Goal: Task Accomplishment & Management: Manage account settings

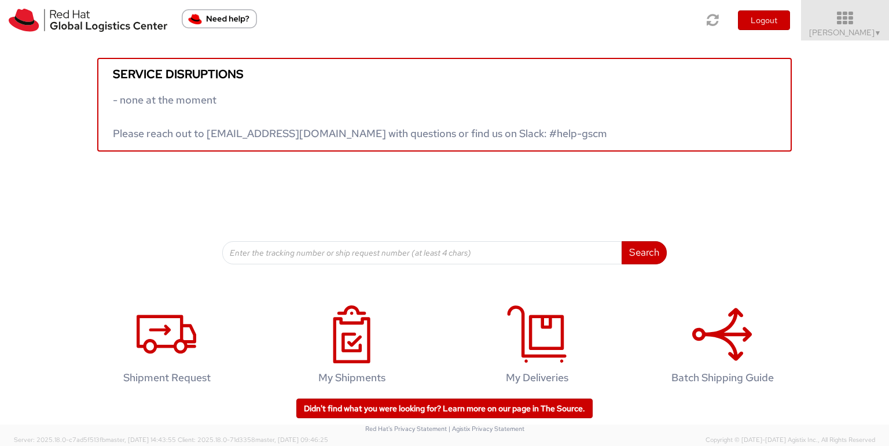
click at [866, 32] on span "Toshi Mongla ▼" at bounding box center [845, 32] width 72 height 10
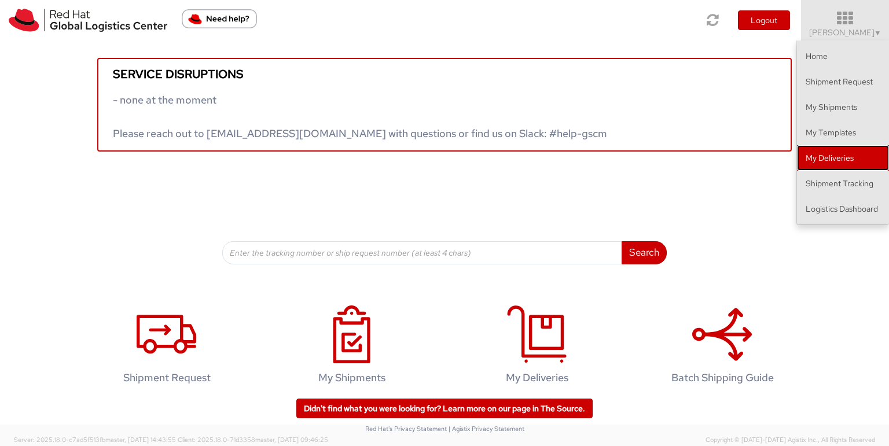
click at [818, 155] on link "My Deliveries" at bounding box center [843, 157] width 92 height 25
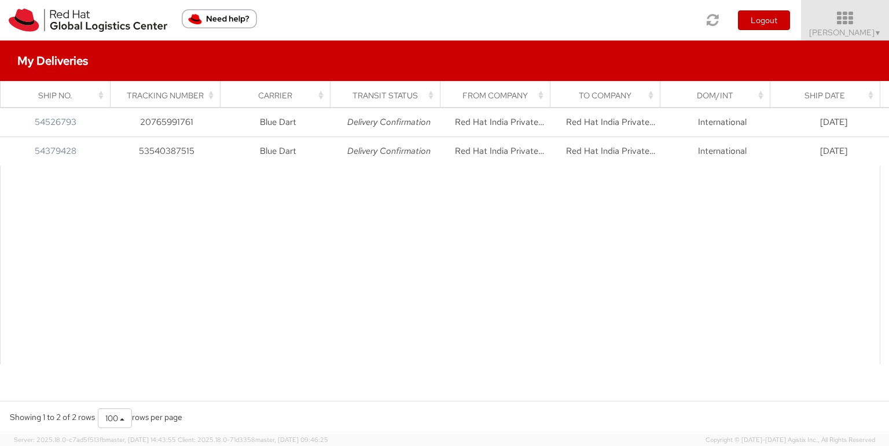
click at [863, 33] on span "Toshi Mongla ▼" at bounding box center [845, 32] width 72 height 10
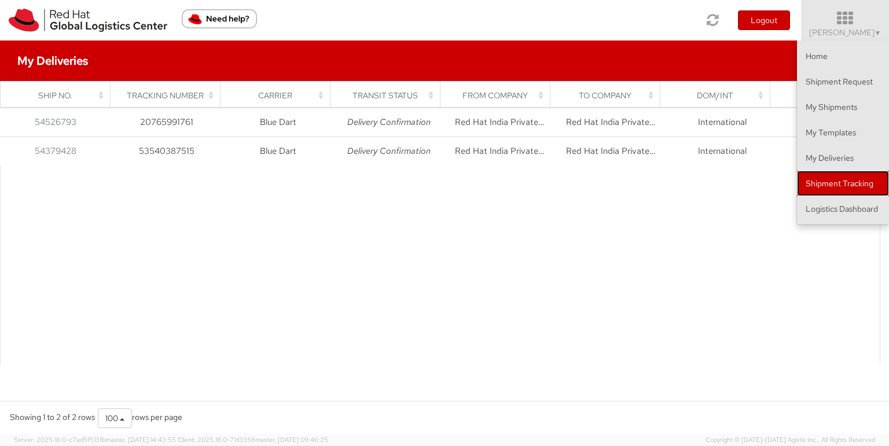
click at [845, 183] on link "Shipment Tracking" at bounding box center [843, 183] width 92 height 25
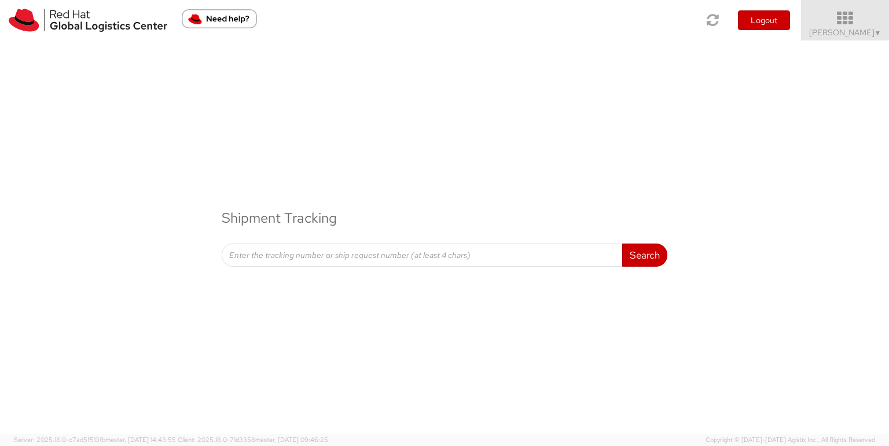
click at [846, 32] on span "Toshi Mongla ▼" at bounding box center [845, 32] width 72 height 10
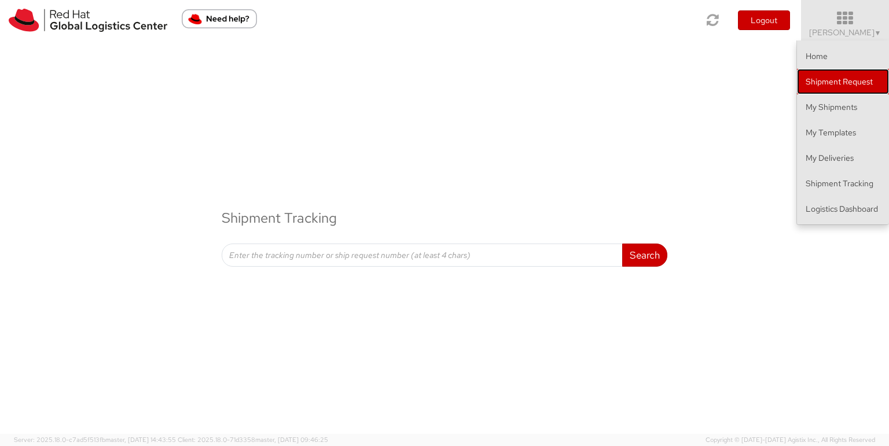
click at [828, 82] on link "Shipment Request" at bounding box center [843, 81] width 92 height 25
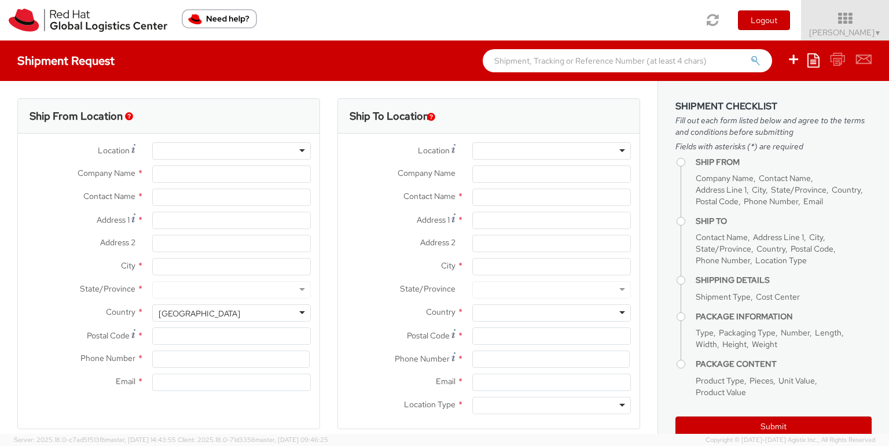
select select
select select "963"
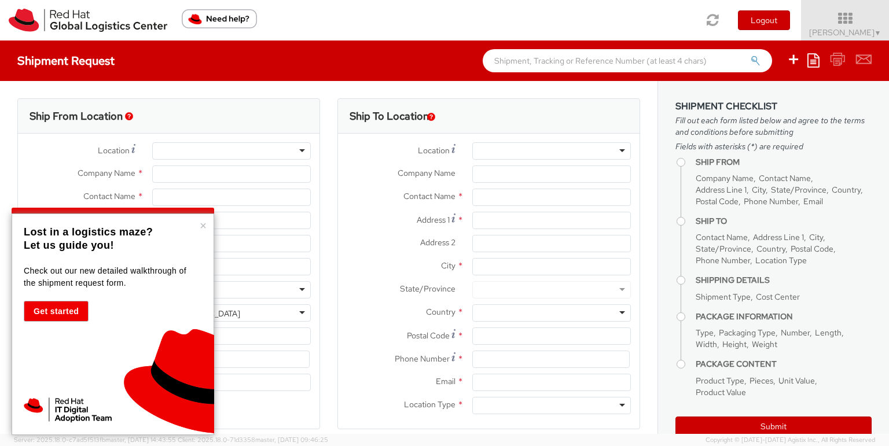
type input "Red Hat India Private Limited"
type input "[PERSON_NAME]"
type input "[GEOGRAPHIC_DATA]"
type input "World Mark 1, Aerocity"
type input "[GEOGRAPHIC_DATA]"
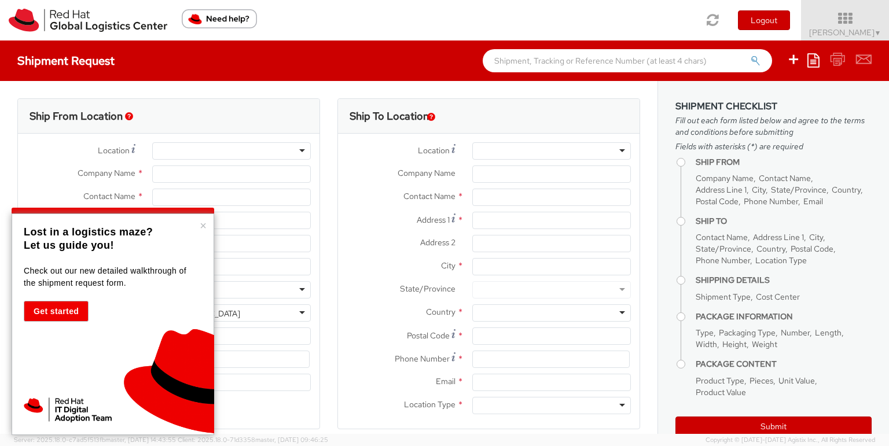
type input "110037"
type input "1166442029"
type input "tmongla@redhat.com"
select select "CM"
select select "KGS"
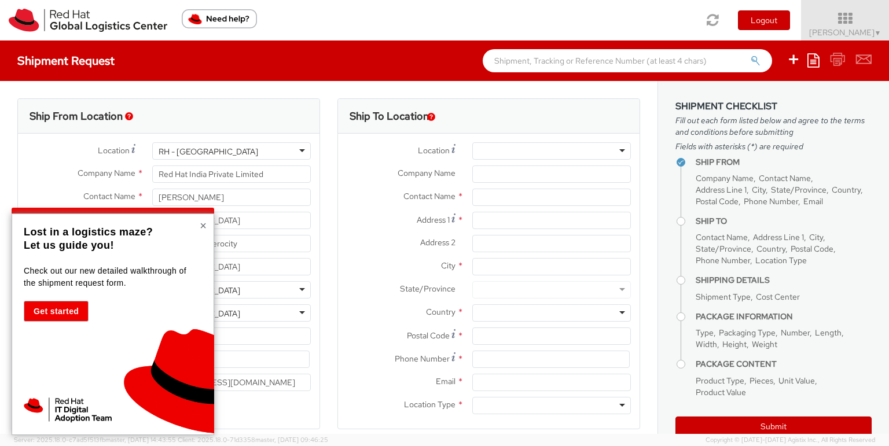
click at [206, 228] on button "×" at bounding box center [203, 226] width 7 height 12
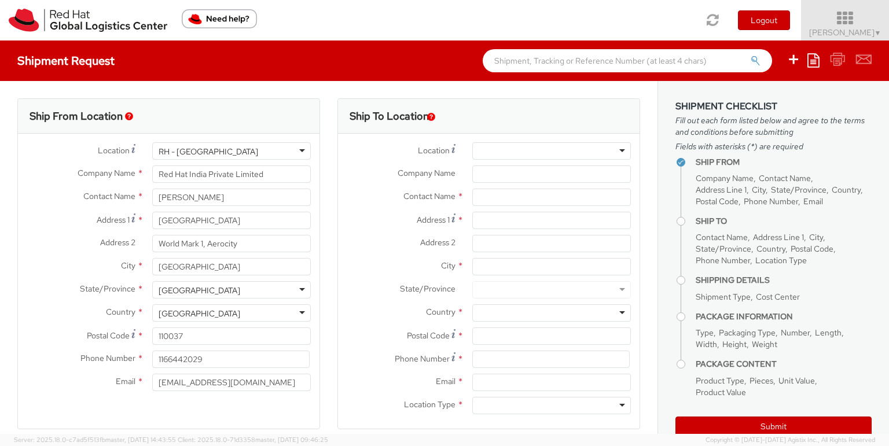
click at [840, 31] on span "Toshi Mongla ▼" at bounding box center [845, 32] width 72 height 10
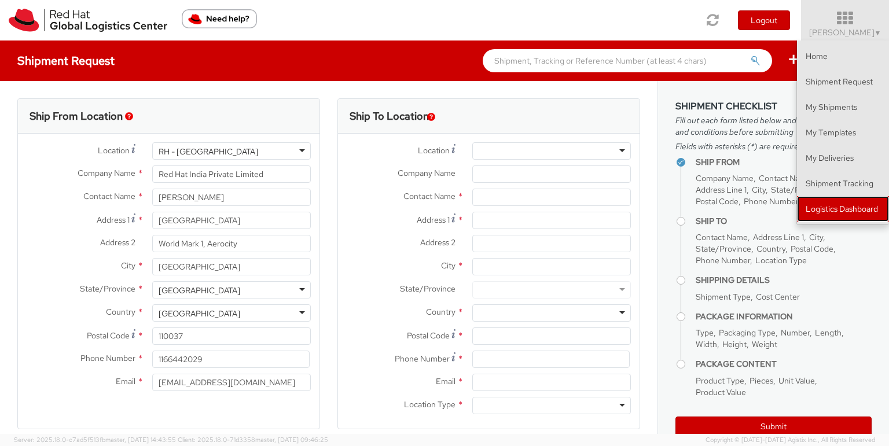
click at [825, 217] on link "Logistics Dashboard" at bounding box center [843, 208] width 92 height 25
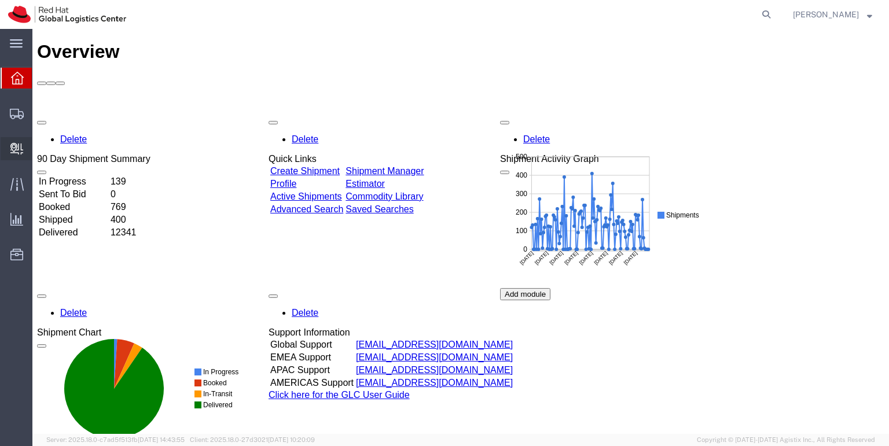
click at [0, 0] on span "Create Delivery" at bounding box center [0, 0] width 0 height 0
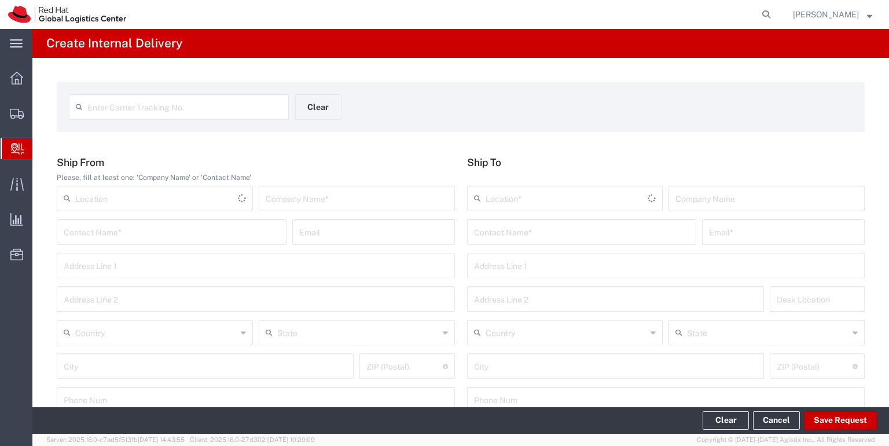
click at [0, 0] on span "Create Delivery" at bounding box center [0, 0] width 0 height 0
click at [113, 109] on input "text" at bounding box center [184, 106] width 195 height 20
type input "53596690184"
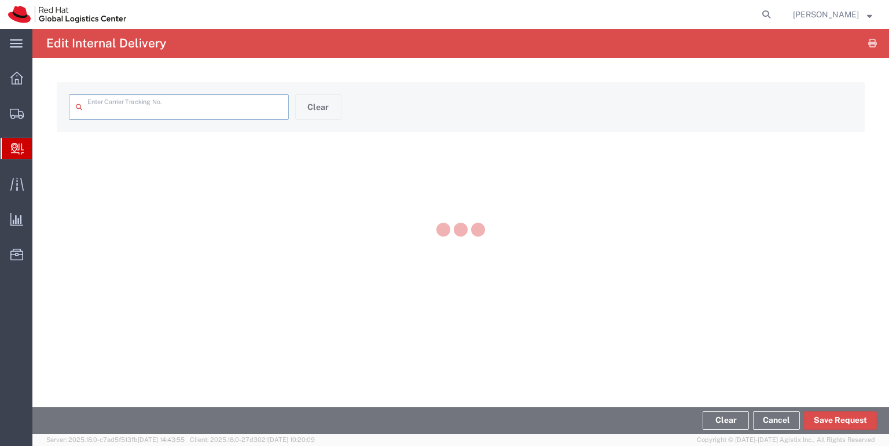
type input "53596690184"
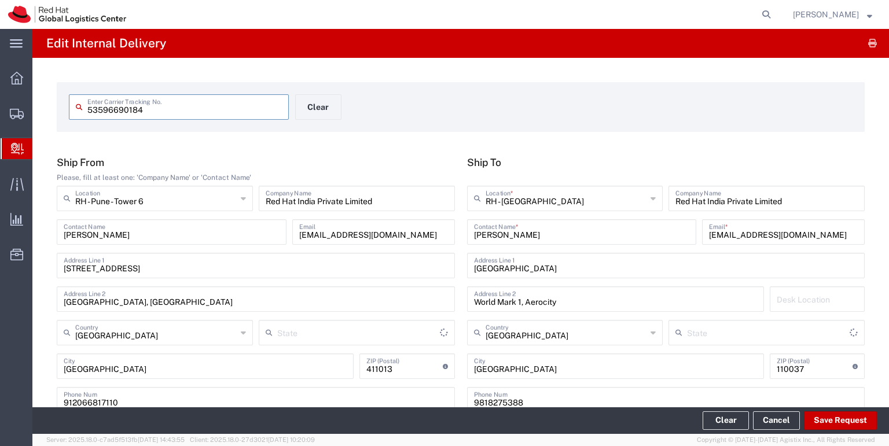
type input "Your Packaging"
type input "Mahārāshtra"
type input "Delhi"
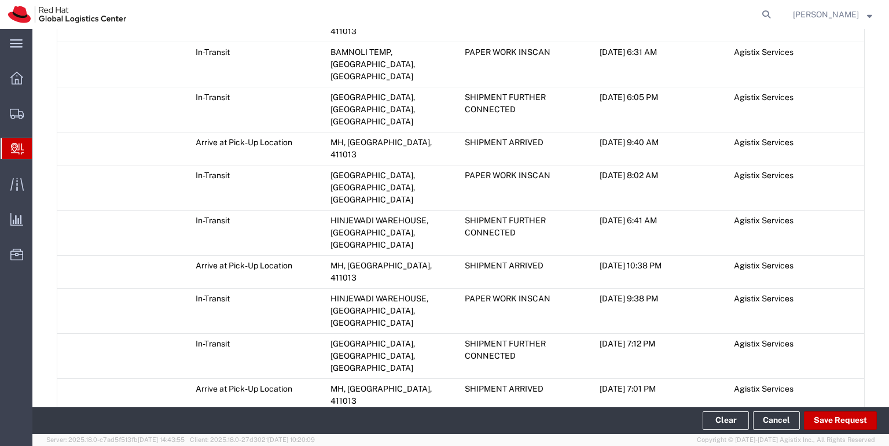
scroll to position [746, 0]
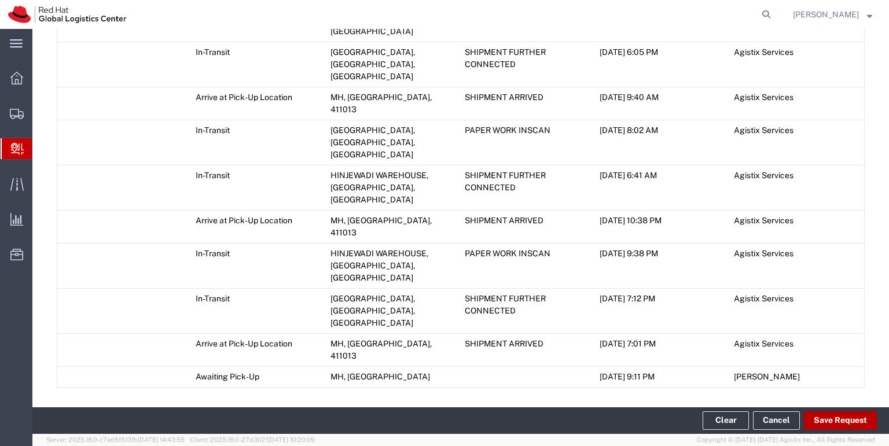
click at [831, 427] on button "Save Request" at bounding box center [840, 421] width 73 height 19
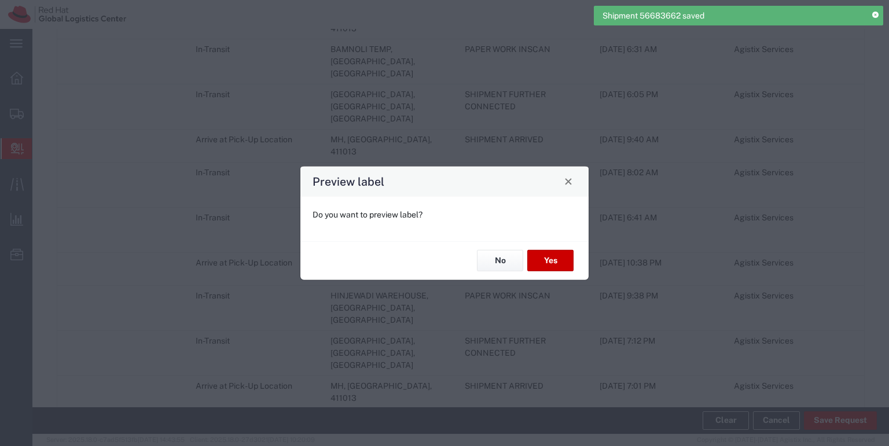
scroll to position [768, 0]
type input "Your Packaging"
click at [505, 260] on button "No" at bounding box center [500, 260] width 46 height 21
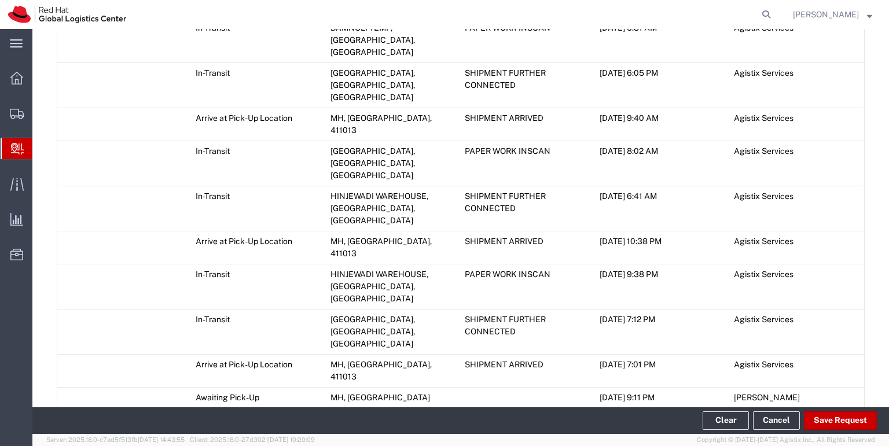
click at [127, 418] on span "Add Transit Event" at bounding box center [101, 422] width 65 height 9
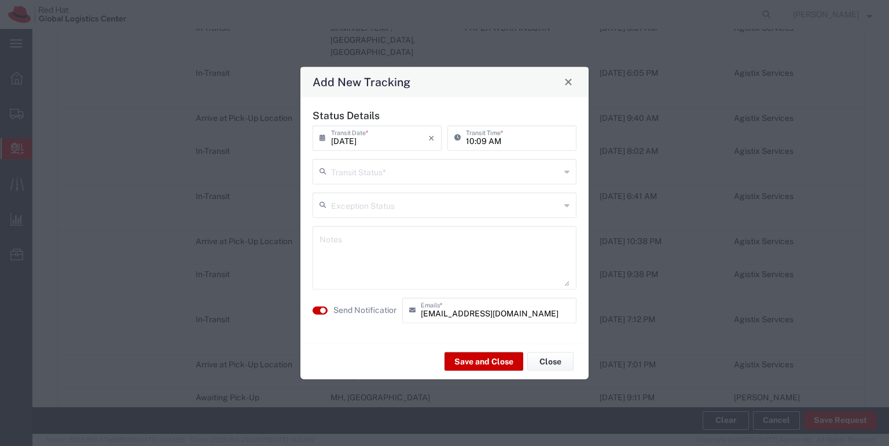
click at [568, 172] on icon at bounding box center [567, 171] width 5 height 19
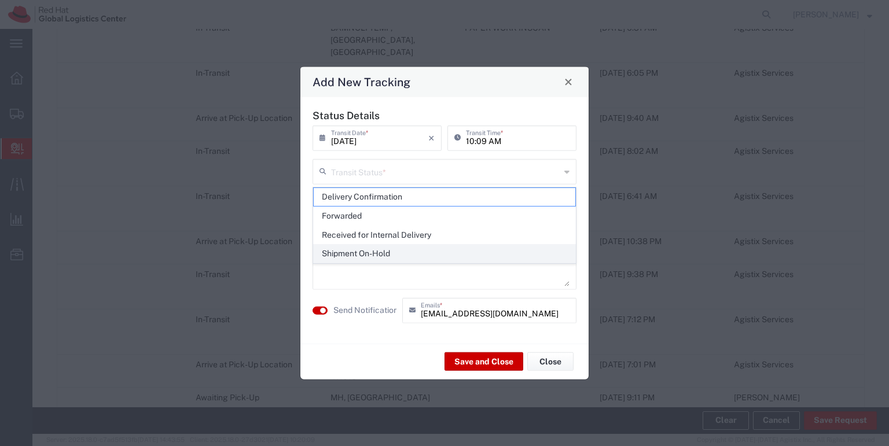
click at [417, 252] on span "Shipment On-Hold" at bounding box center [445, 254] width 262 height 18
type input "Shipment On-Hold"
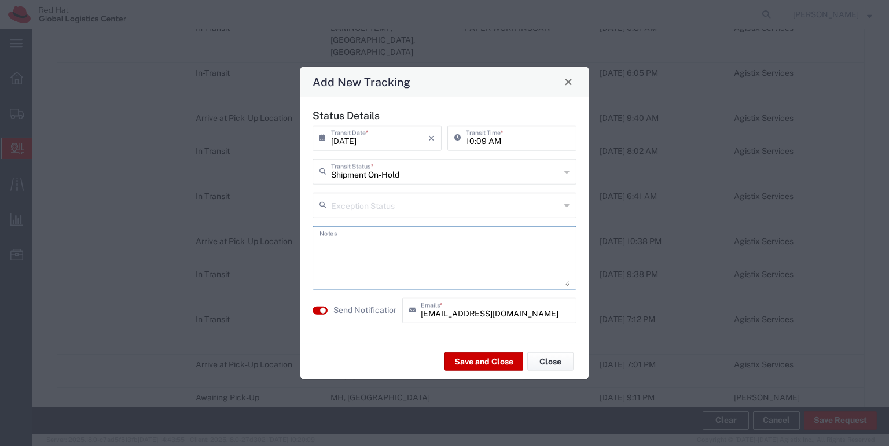
click at [327, 244] on textarea at bounding box center [445, 257] width 250 height 57
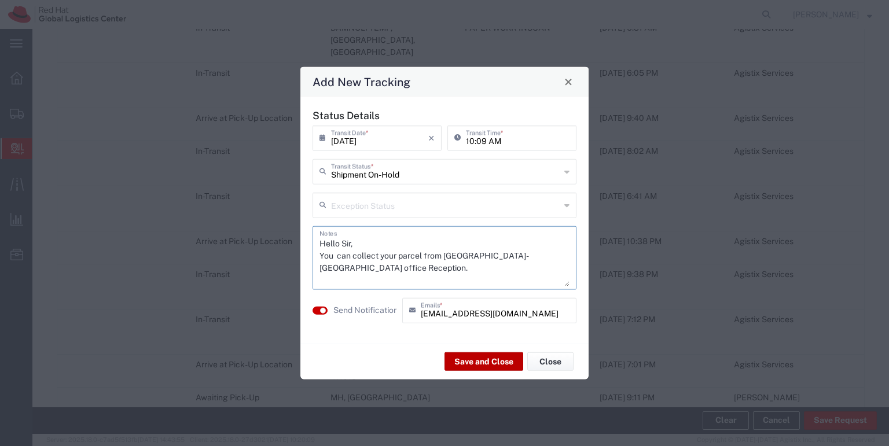
type textarea "Hello Sir, You can collect your parcel from RH-Delhi office Reception."
click at [474, 360] on button "Save and Close" at bounding box center [484, 362] width 79 height 19
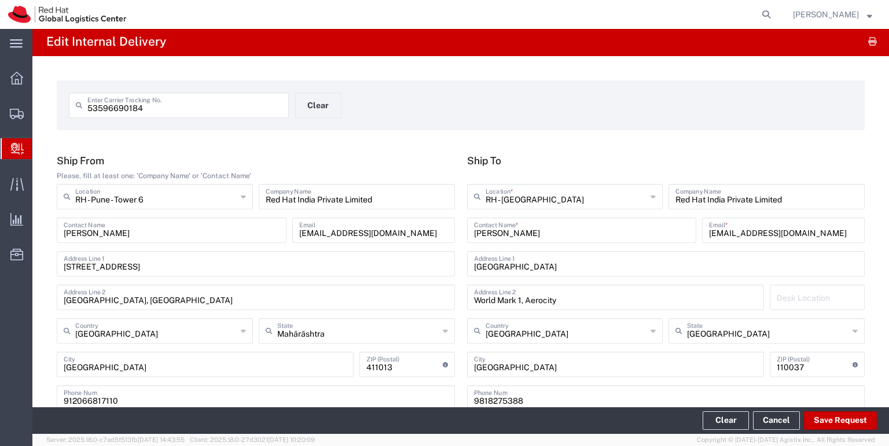
scroll to position [0, 0]
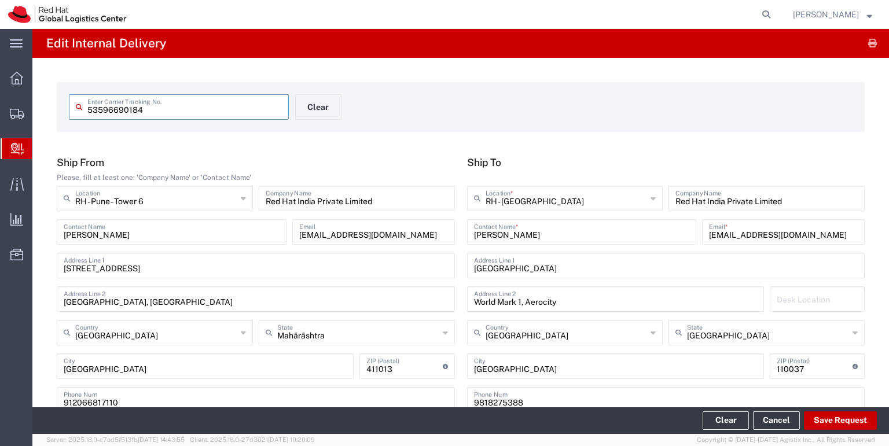
click at [149, 109] on input "53596690184" at bounding box center [184, 106] width 195 height 20
type input "5"
type input "53596690206"
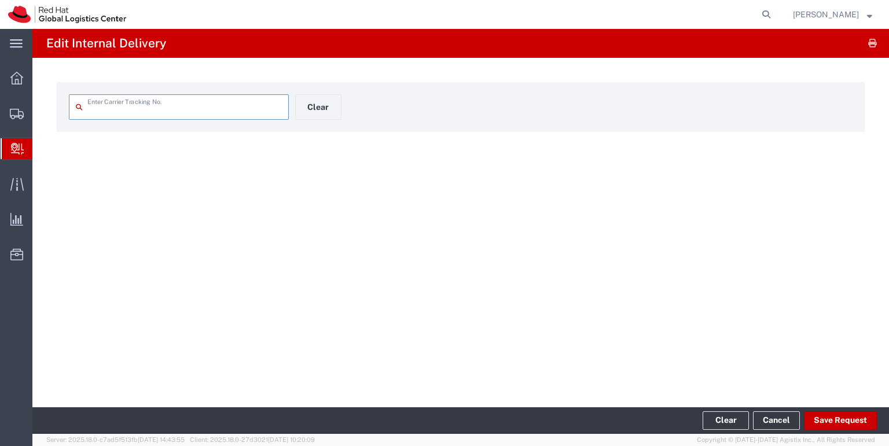
type input "53596690206"
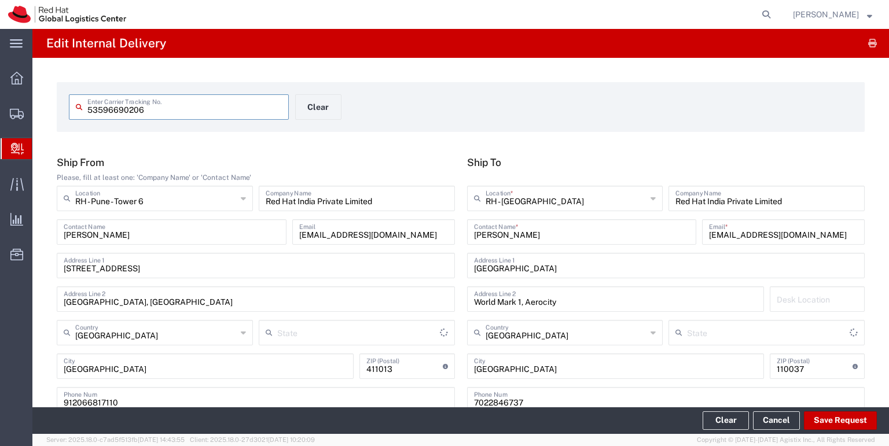
type input "Your Packaging"
type input "Mahārāshtra"
type input "[GEOGRAPHIC_DATA]"
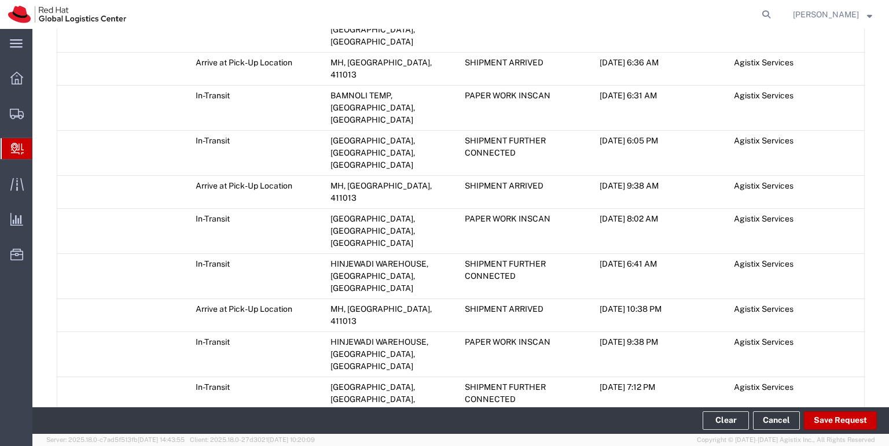
scroll to position [746, 0]
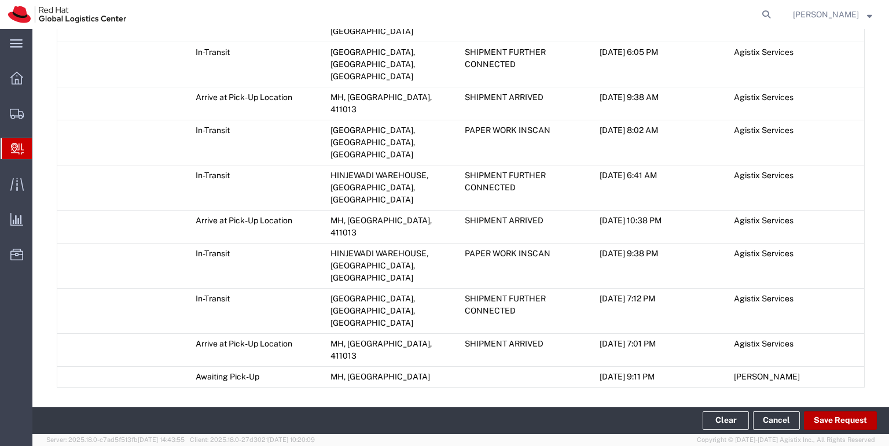
click at [843, 424] on button "Save Request" at bounding box center [840, 421] width 73 height 19
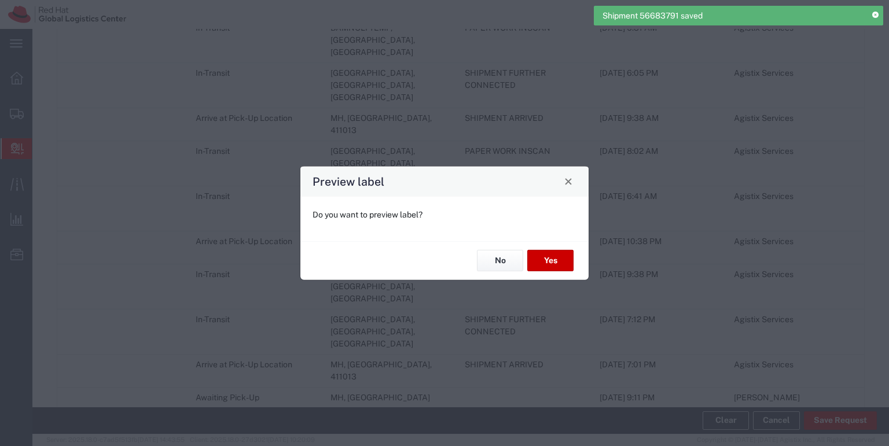
type input "Your Packaging"
click at [499, 263] on button "No" at bounding box center [500, 260] width 46 height 21
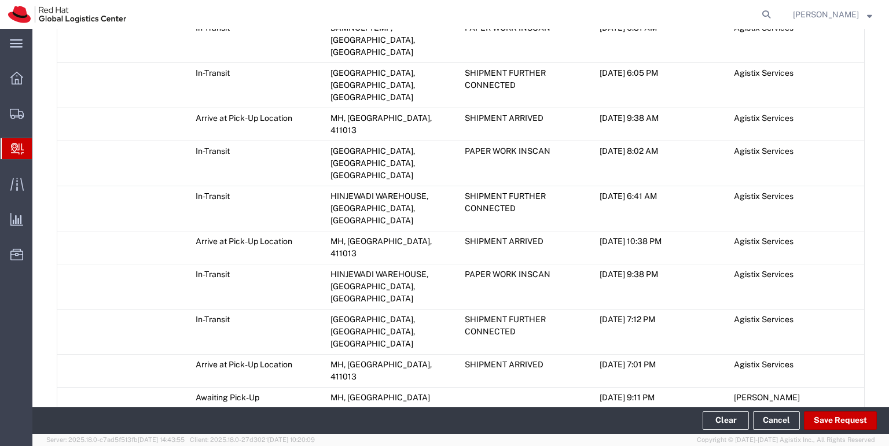
click at [128, 418] on span "Add Transit Event" at bounding box center [101, 422] width 65 height 9
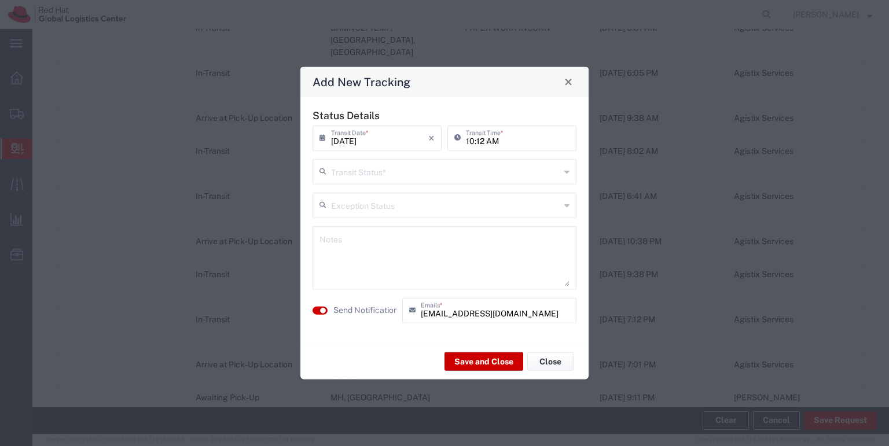
click at [566, 170] on icon at bounding box center [567, 171] width 5 height 19
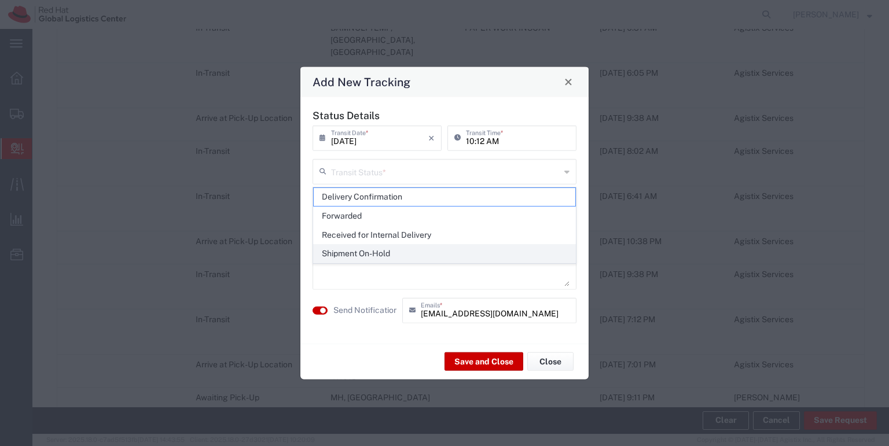
click at [420, 254] on span "Shipment On-Hold" at bounding box center [445, 254] width 262 height 18
type input "Shipment On-Hold"
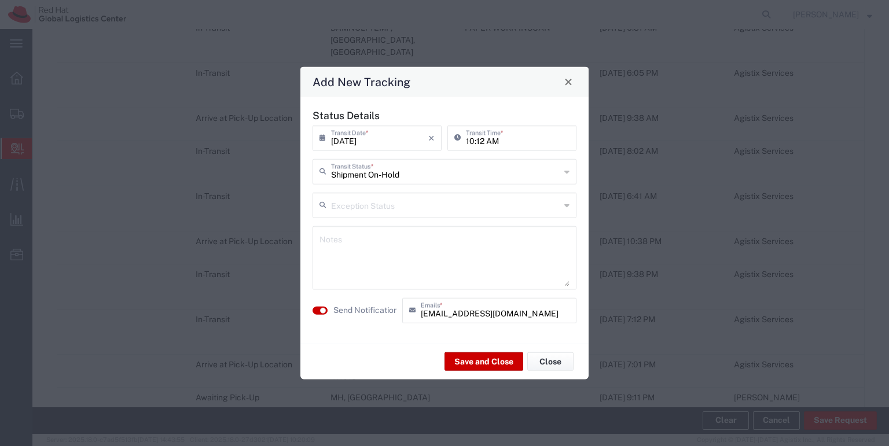
click at [350, 244] on textarea at bounding box center [445, 257] width 250 height 57
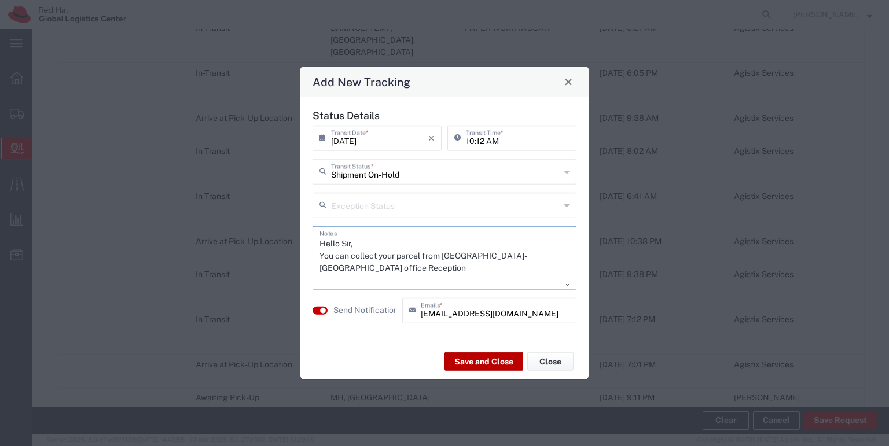
type textarea "Hello Sir, You can collect your parcel from RH-Delhi office Reception"
click at [467, 368] on button "Save and Close" at bounding box center [484, 362] width 79 height 19
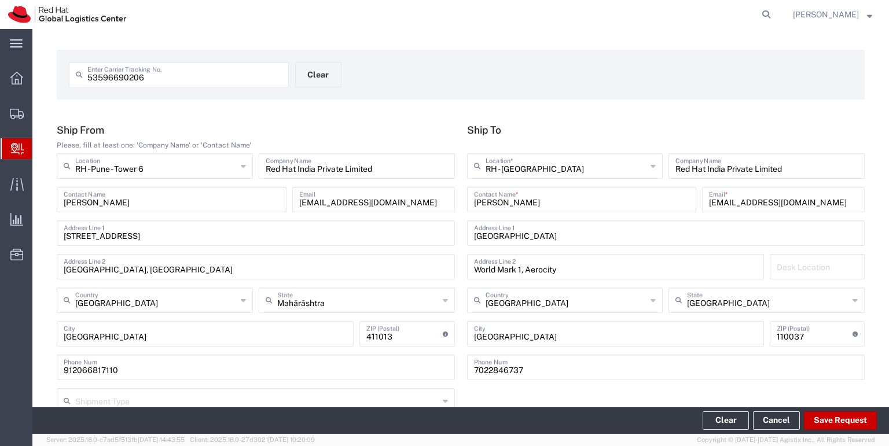
scroll to position [31, 0]
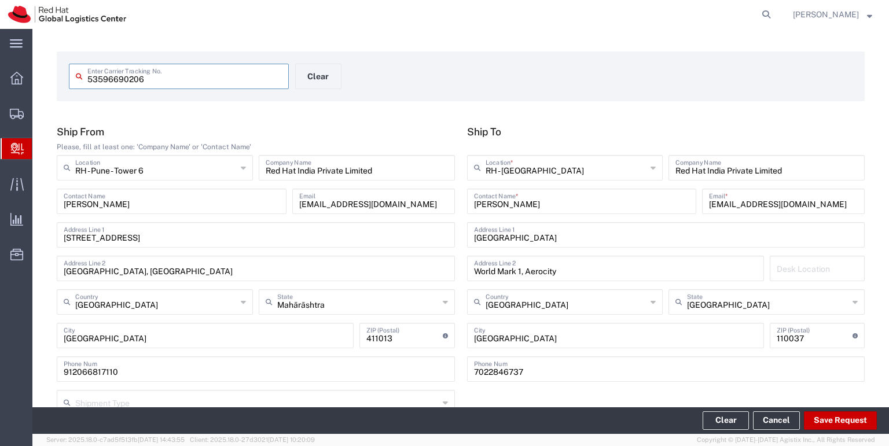
click at [146, 80] on input "53596690206" at bounding box center [184, 75] width 195 height 20
type input "5"
type input "53596690195"
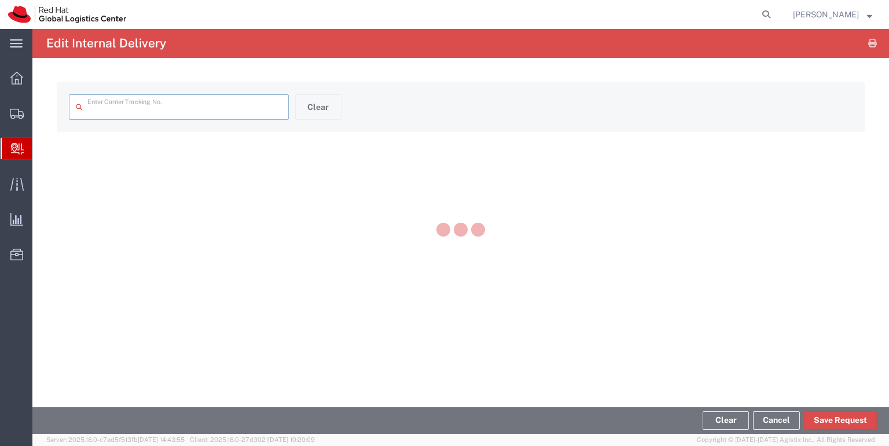
type input "53596690195"
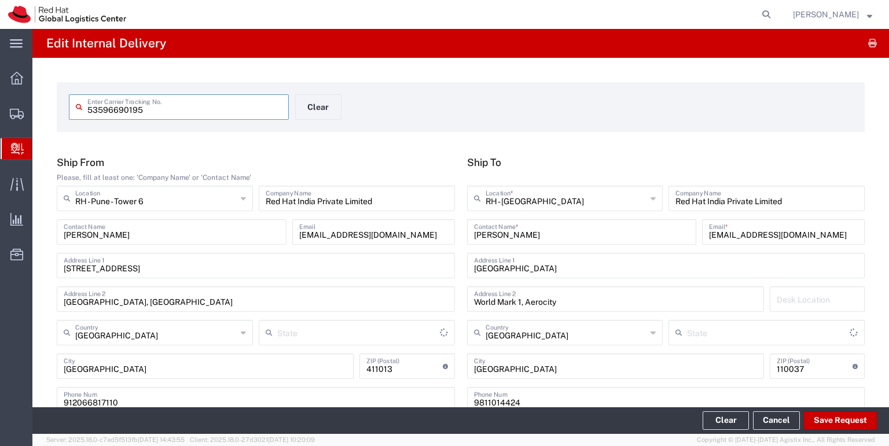
type input "Your Packaging"
type input "Mahārāshtra"
type input "[GEOGRAPHIC_DATA]"
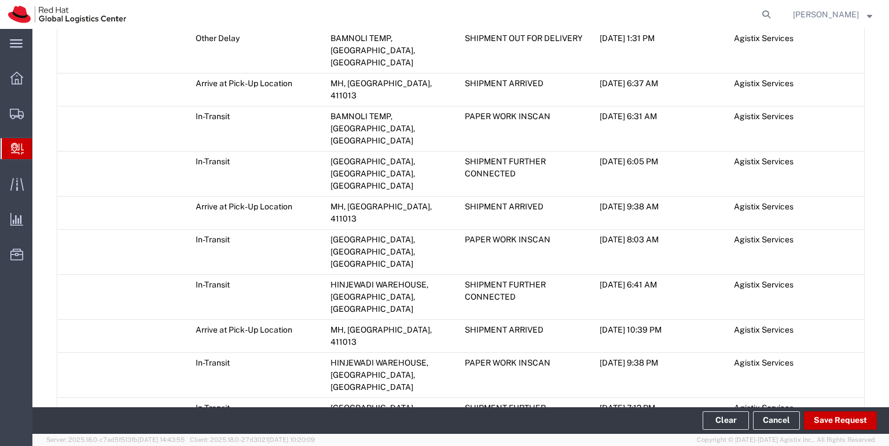
scroll to position [634, 0]
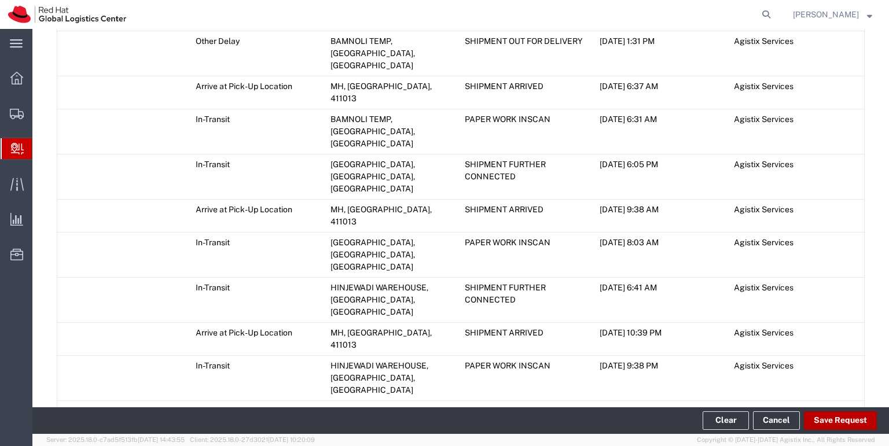
click at [831, 420] on button "Save Request" at bounding box center [840, 421] width 73 height 19
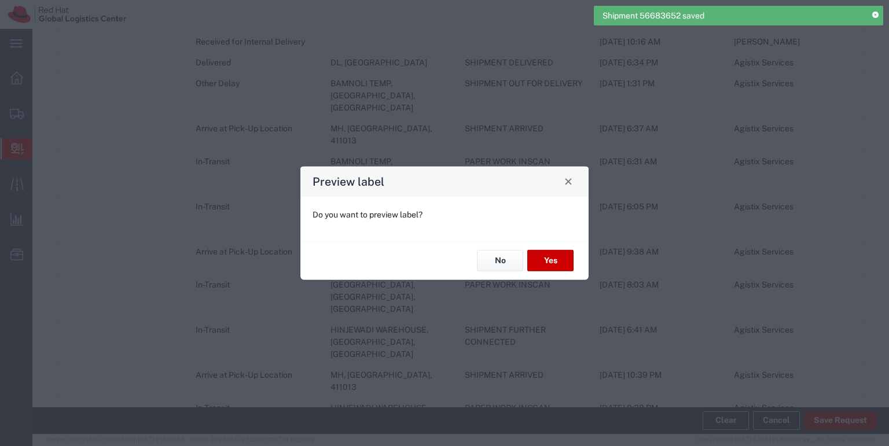
scroll to position [655, 0]
type input "Your Packaging"
click at [507, 262] on button "No" at bounding box center [500, 260] width 46 height 21
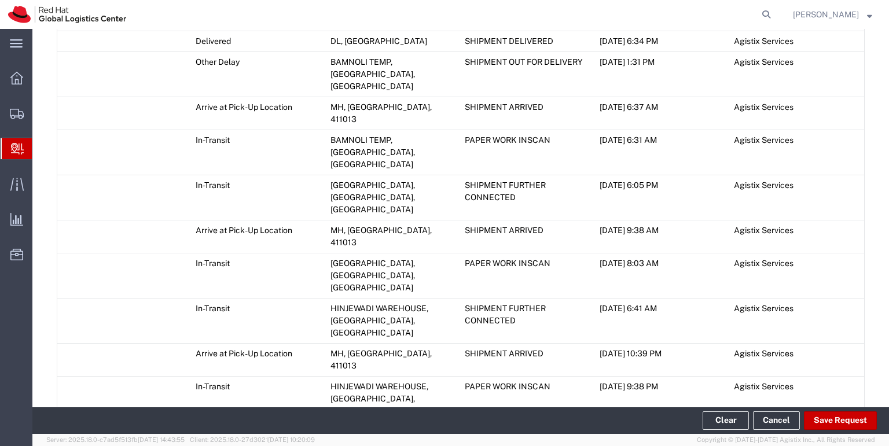
scroll to position [809, 0]
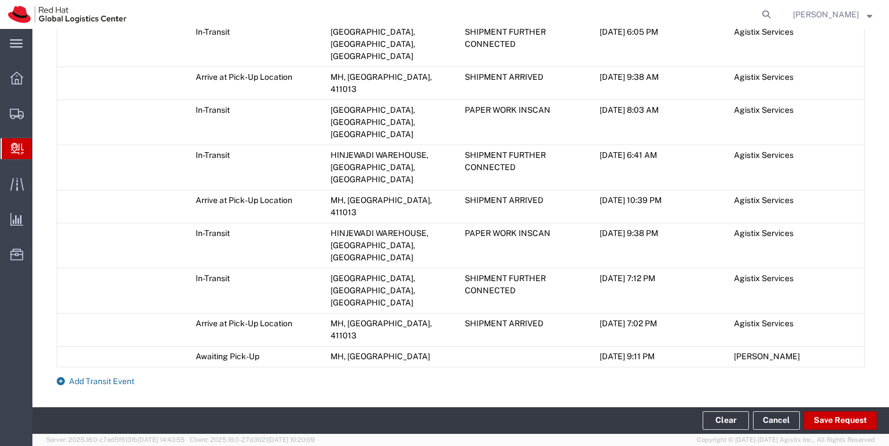
click at [118, 377] on span "Add Transit Event" at bounding box center [101, 381] width 65 height 9
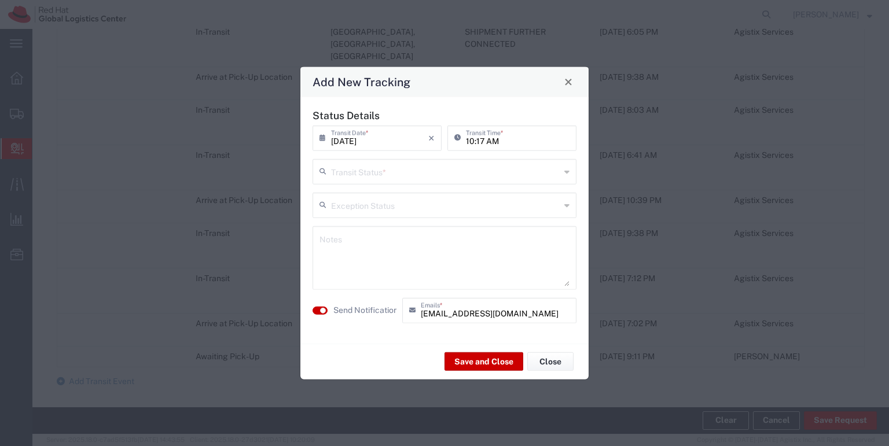
click at [565, 171] on icon at bounding box center [567, 171] width 5 height 19
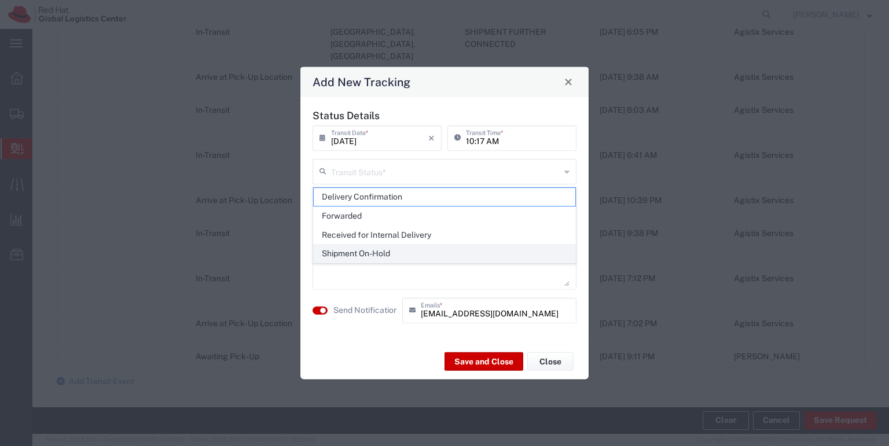
click at [383, 255] on span "Shipment On-Hold" at bounding box center [445, 254] width 262 height 18
type input "Shipment On-Hold"
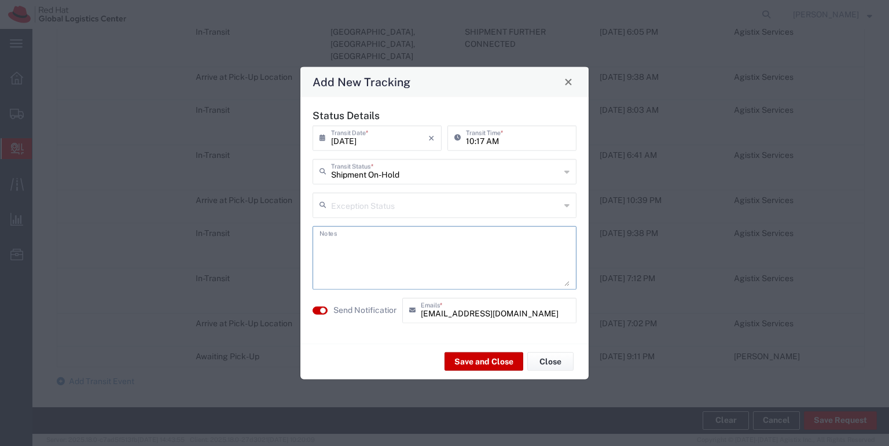
click at [335, 243] on textarea at bounding box center [445, 257] width 250 height 57
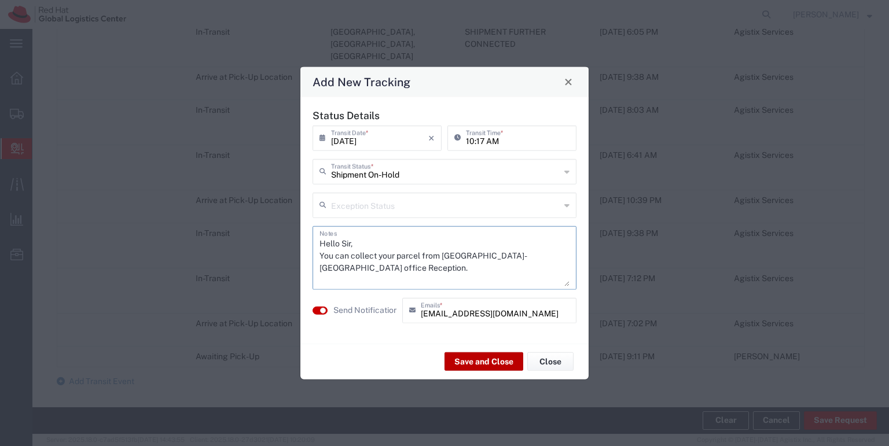
type textarea "Hello Sir, You can collect your parcel from [GEOGRAPHIC_DATA]-[GEOGRAPHIC_DATA]…"
click at [477, 366] on button "Save and Close" at bounding box center [484, 362] width 79 height 19
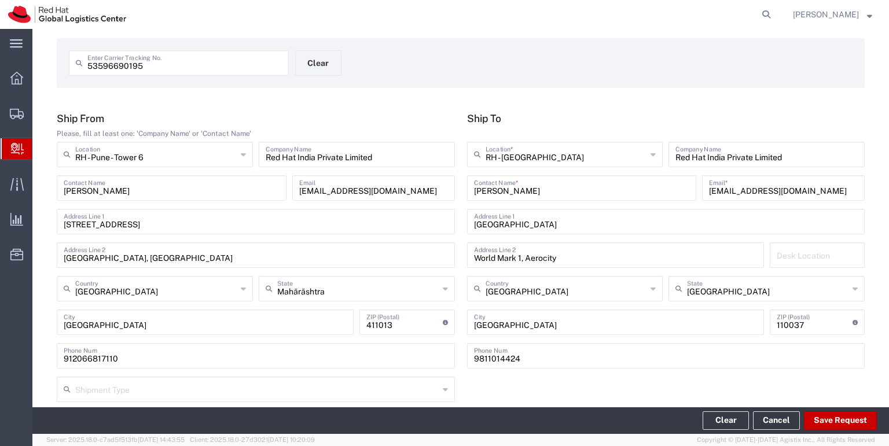
scroll to position [0, 0]
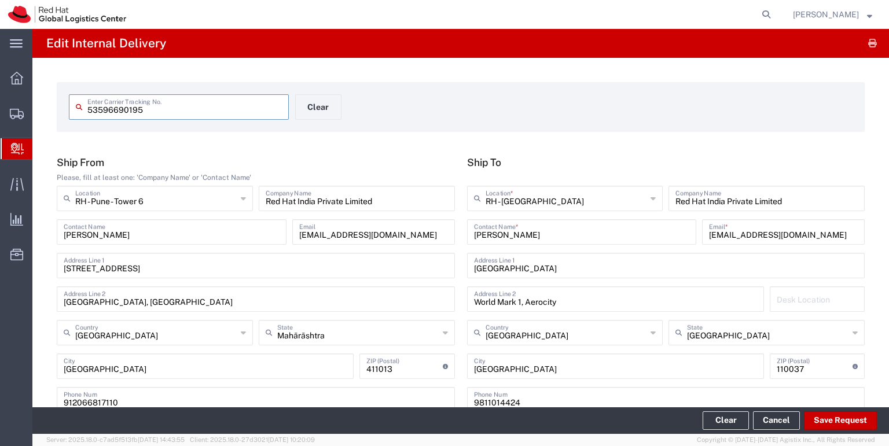
click at [144, 110] on input "53596690195" at bounding box center [184, 106] width 195 height 20
type input "53596690221"
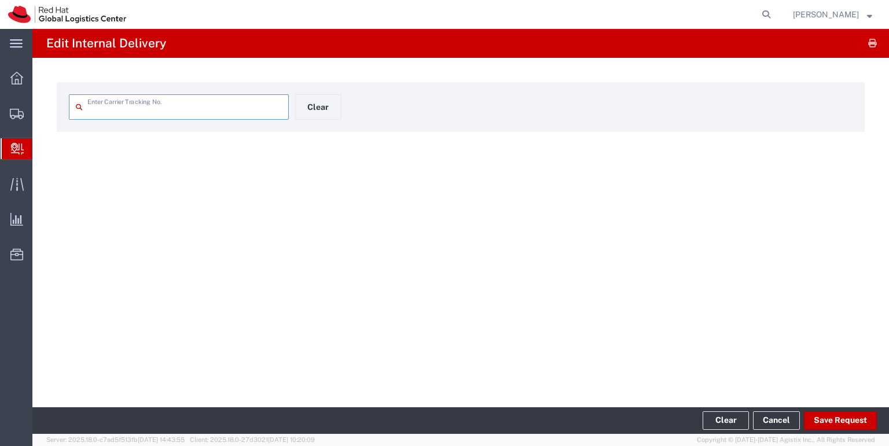
type input "53596690221"
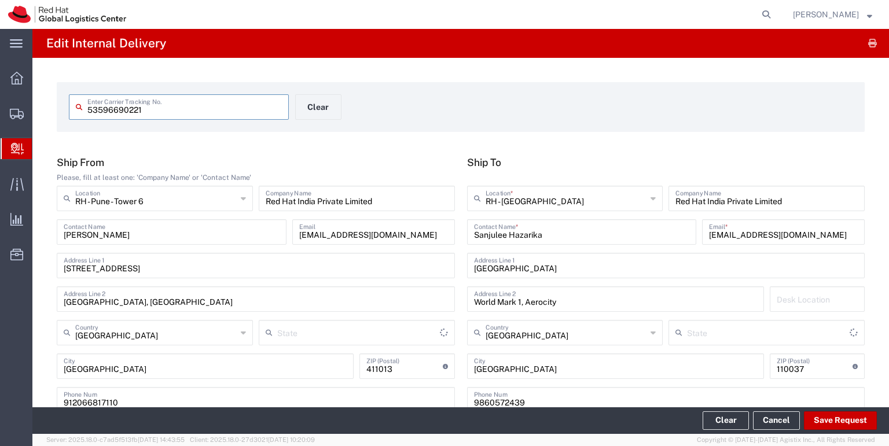
type input "Your Packaging"
type input "Mahārāshtra"
type input "[GEOGRAPHIC_DATA]"
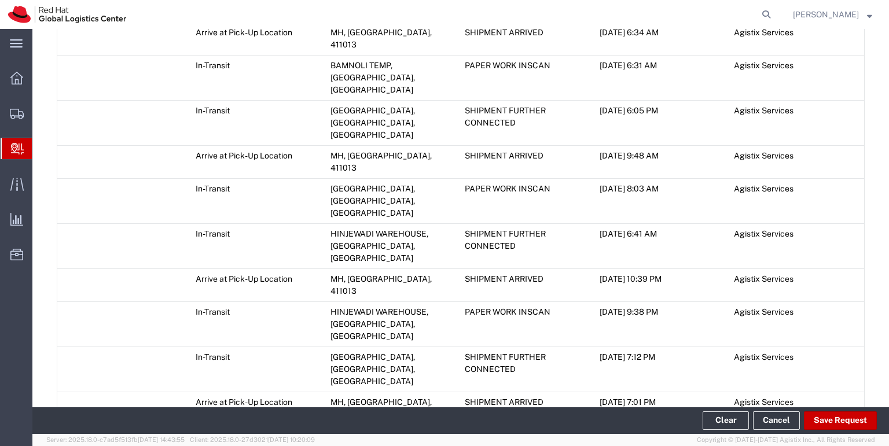
scroll to position [746, 0]
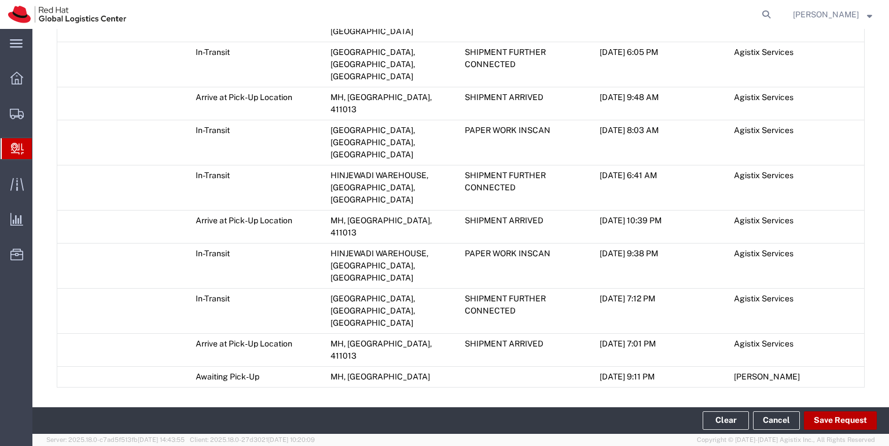
click at [851, 423] on button "Save Request" at bounding box center [840, 421] width 73 height 19
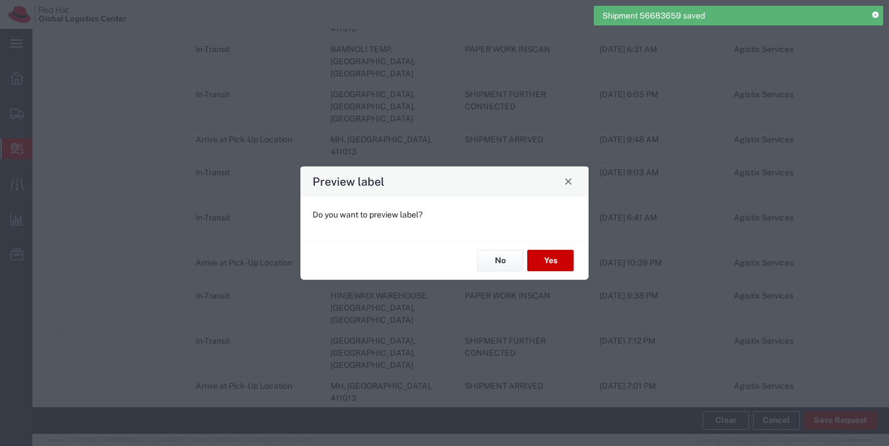
scroll to position [768, 0]
type input "Your Packaging"
click at [503, 262] on button "No" at bounding box center [500, 260] width 46 height 21
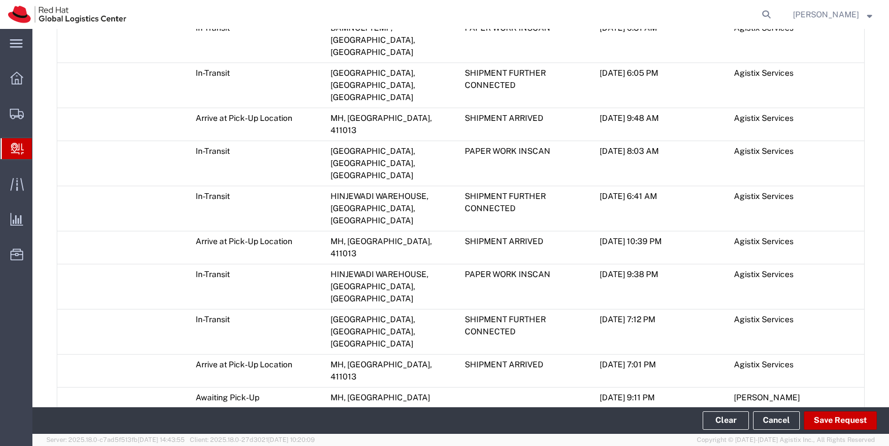
click at [123, 418] on span "Add Transit Event" at bounding box center [101, 422] width 65 height 9
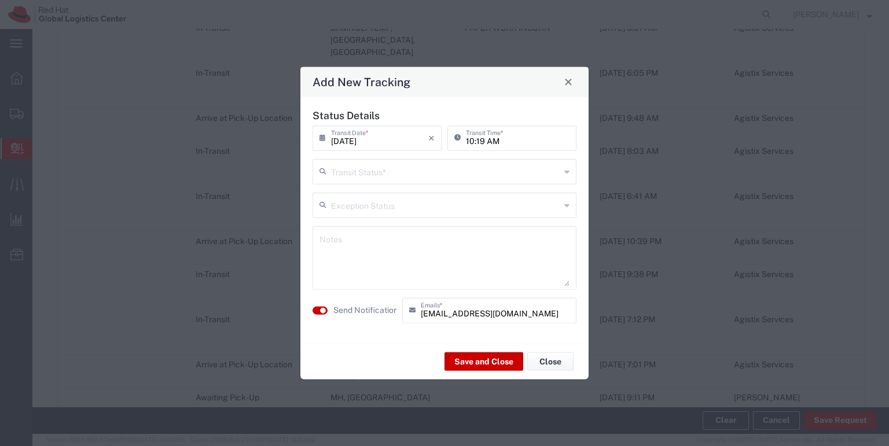
click at [568, 170] on icon at bounding box center [567, 171] width 5 height 19
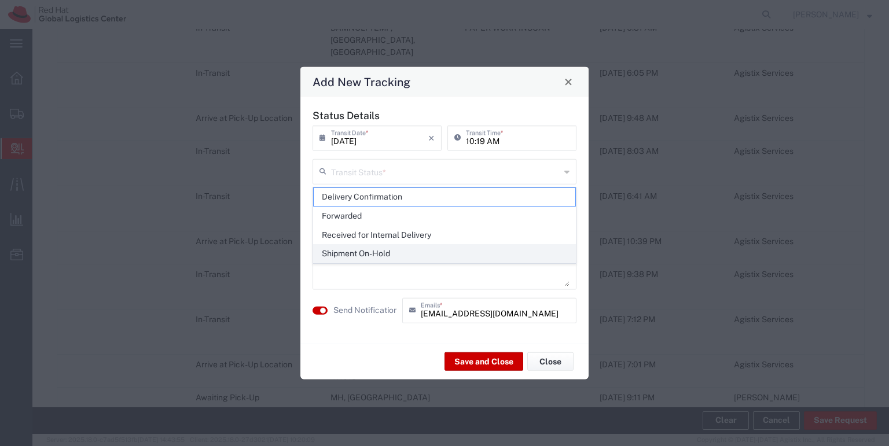
click at [382, 255] on span "Shipment On-Hold" at bounding box center [445, 254] width 262 height 18
type input "Shipment On-Hold"
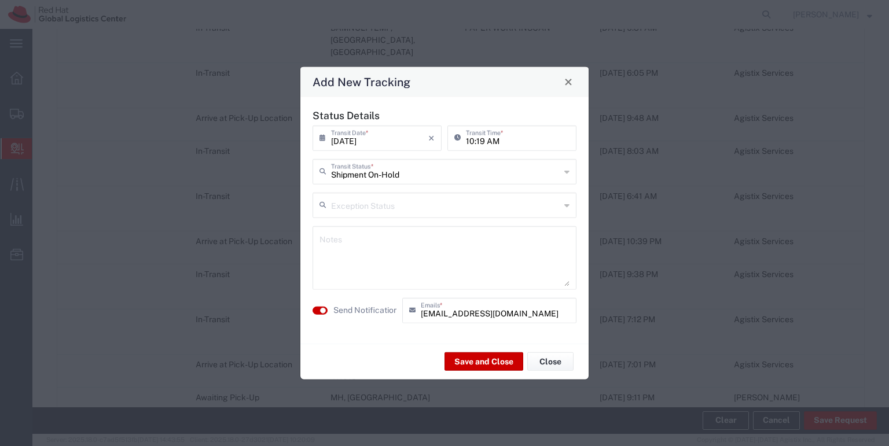
click at [338, 244] on textarea at bounding box center [445, 257] width 250 height 57
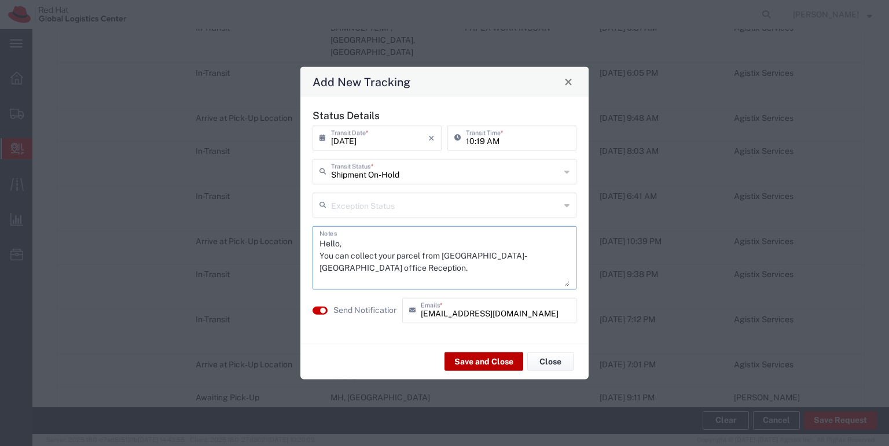
type textarea "Hello, You can collect your parcel from RH-Delhi office Reception."
click at [468, 367] on button "Save and Close" at bounding box center [484, 362] width 79 height 19
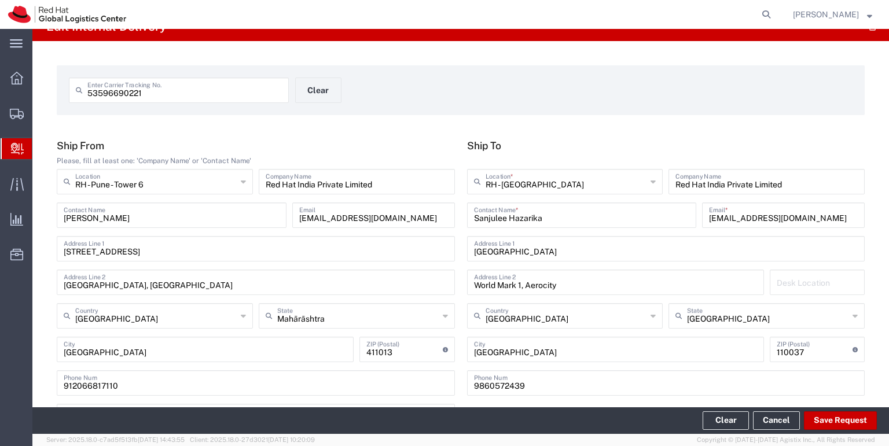
scroll to position [0, 0]
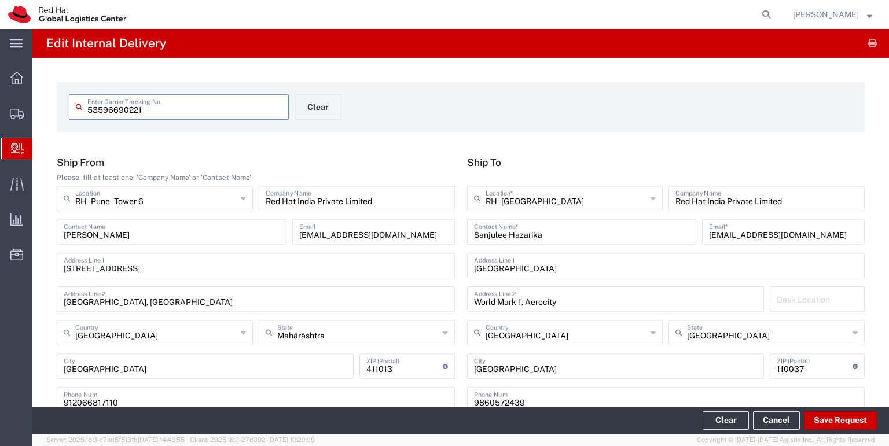
click at [143, 110] on input "53596690221" at bounding box center [184, 106] width 195 height 20
type input "53592820783"
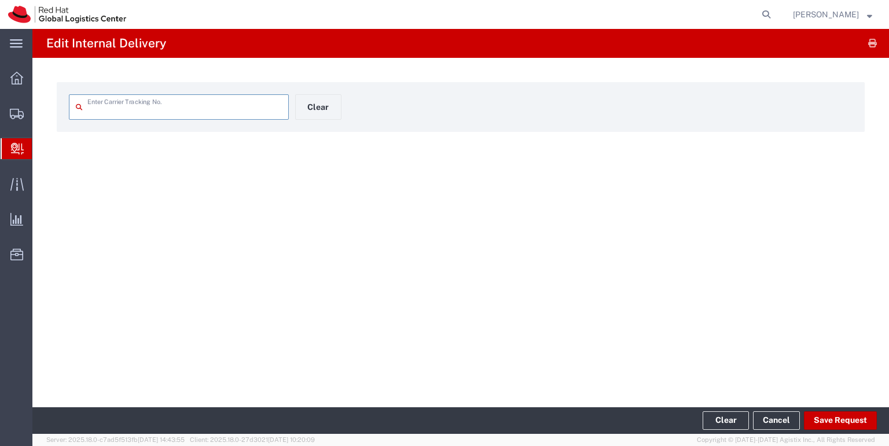
type input "53592820783"
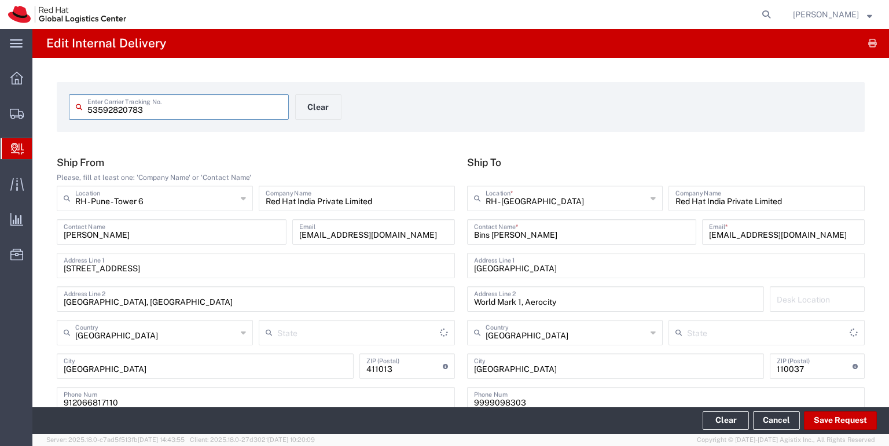
type input "Your Packaging"
type input "Mahārāshtra"
type input "[GEOGRAPHIC_DATA]"
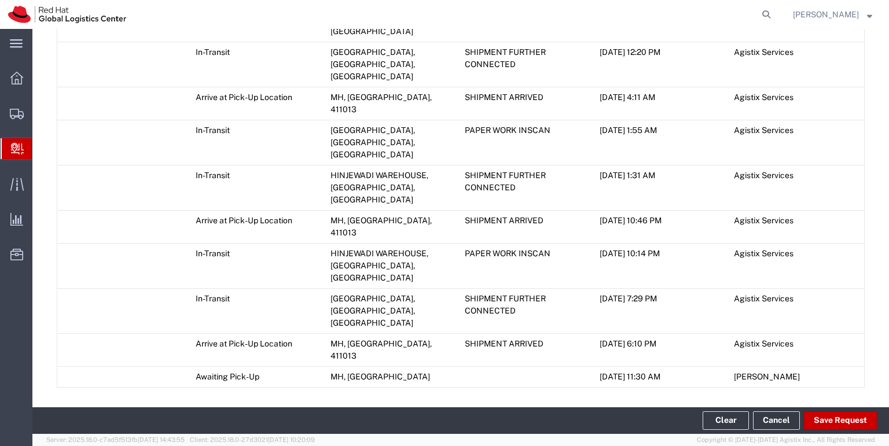
scroll to position [745, 0]
click at [844, 422] on button "Save Request" at bounding box center [840, 421] width 73 height 19
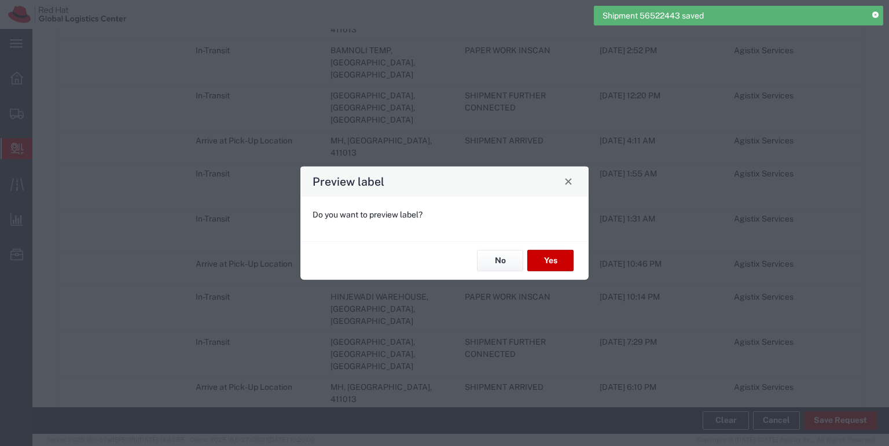
scroll to position [767, 0]
type input "Your Packaging"
click at [508, 265] on button "No" at bounding box center [500, 260] width 46 height 21
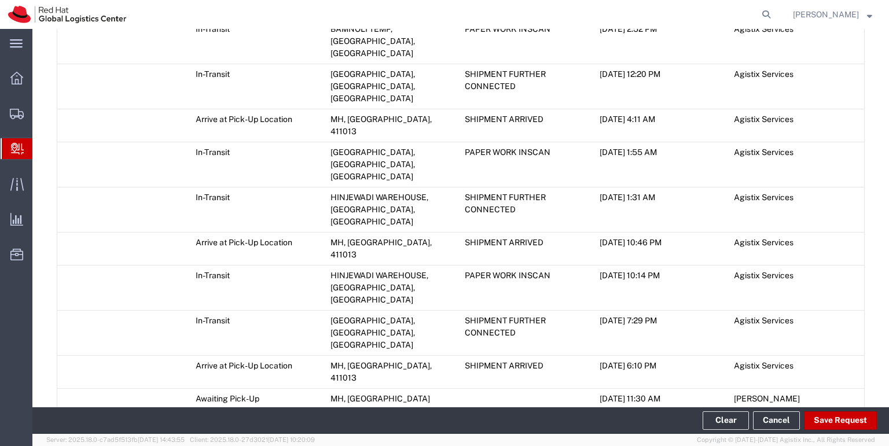
scroll to position [795, 0]
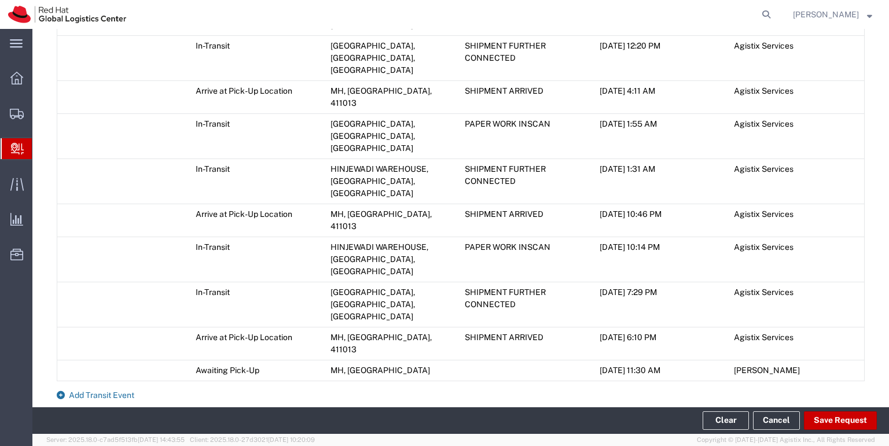
click at [126, 391] on span "Add Transit Event" at bounding box center [101, 395] width 65 height 9
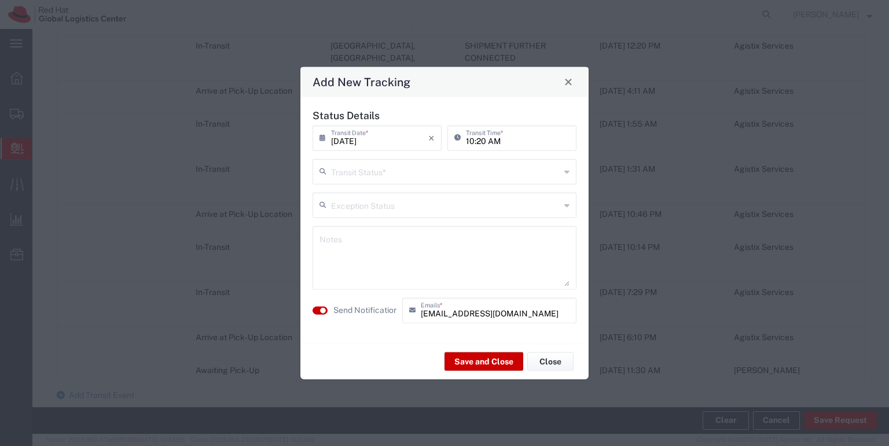
click at [567, 173] on icon at bounding box center [567, 171] width 5 height 19
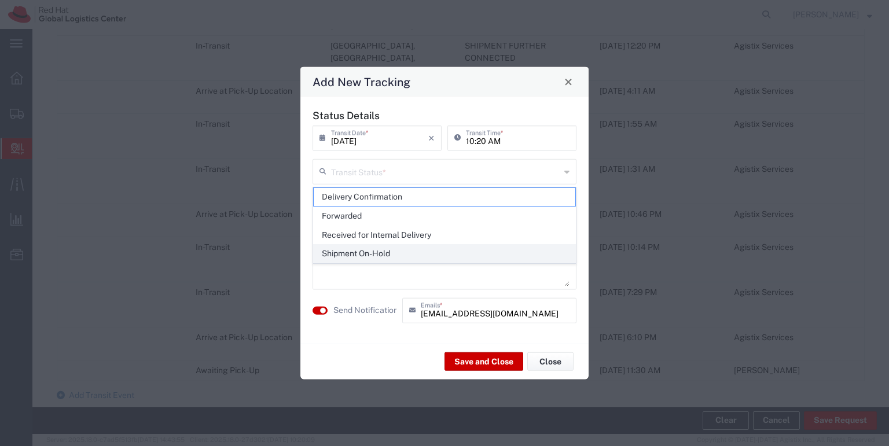
click at [420, 251] on span "Shipment On-Hold" at bounding box center [445, 254] width 262 height 18
type input "Shipment On-Hold"
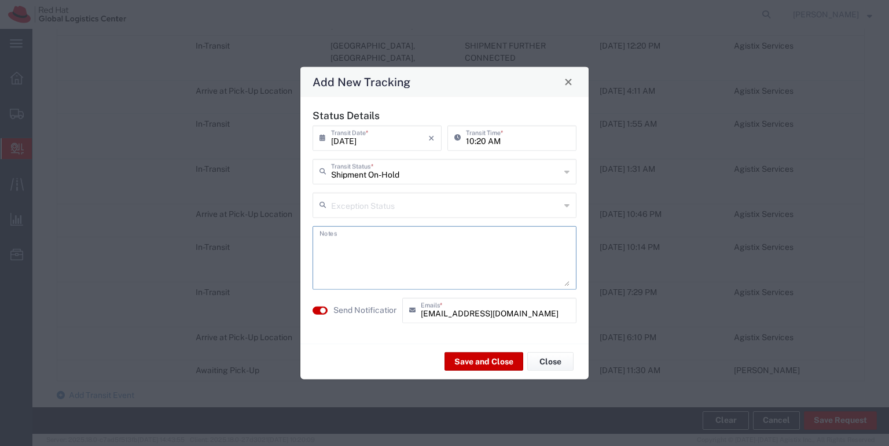
click at [343, 242] on textarea at bounding box center [445, 257] width 250 height 57
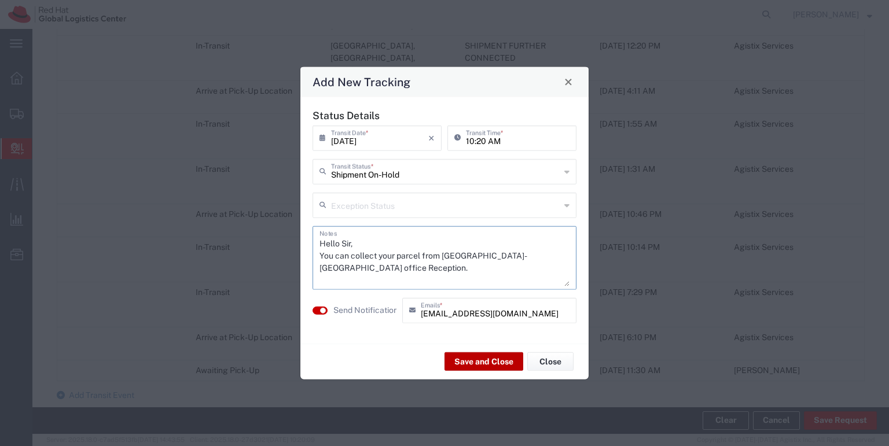
type textarea "Hello Sir, You can collect your parcel from [GEOGRAPHIC_DATA]-[GEOGRAPHIC_DATA]…"
click at [488, 363] on button "Save and Close" at bounding box center [484, 362] width 79 height 19
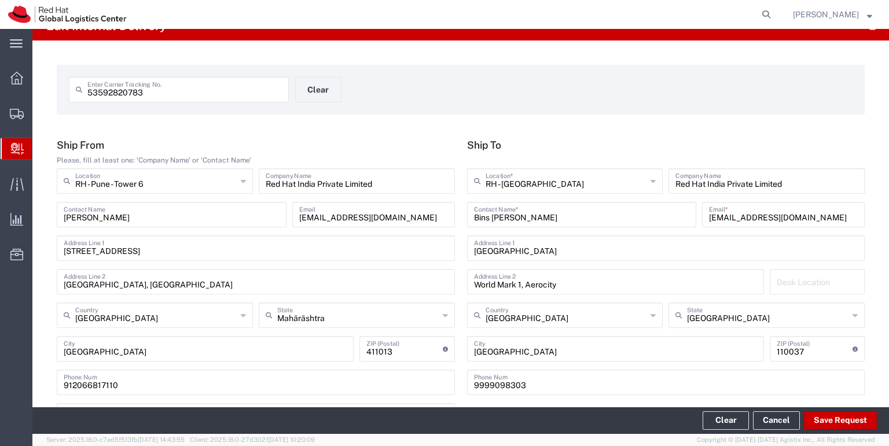
scroll to position [0, 0]
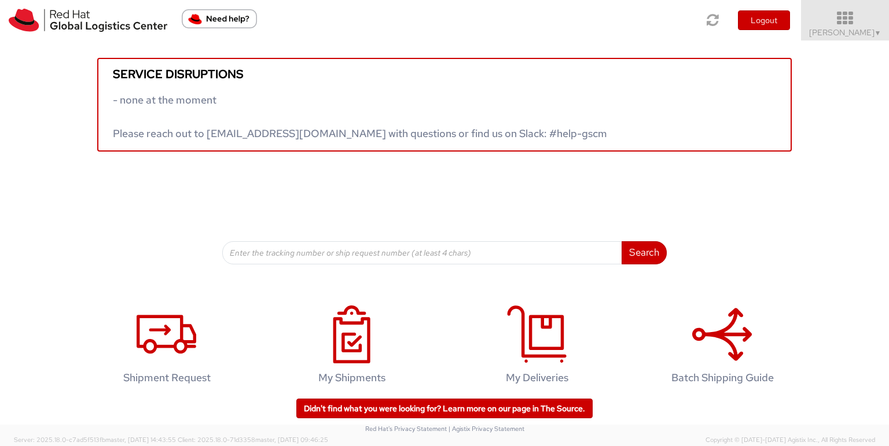
click at [847, 33] on span "Toshi Mongla ▼" at bounding box center [845, 32] width 72 height 10
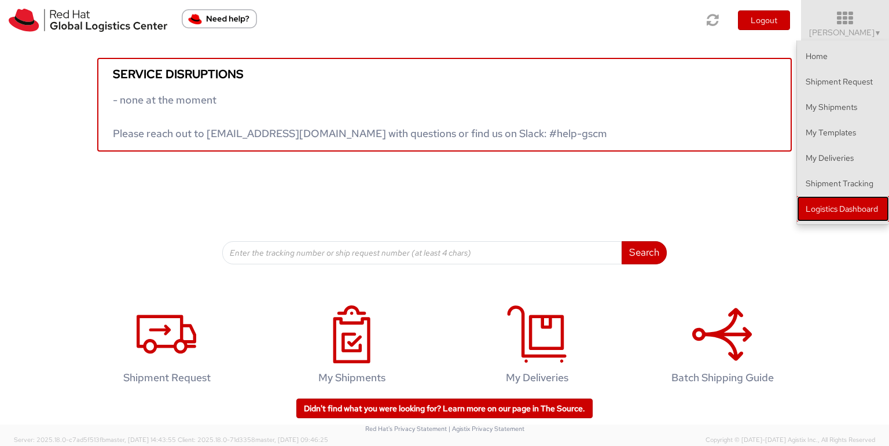
click at [837, 217] on link "Logistics Dashboard" at bounding box center [843, 208] width 92 height 25
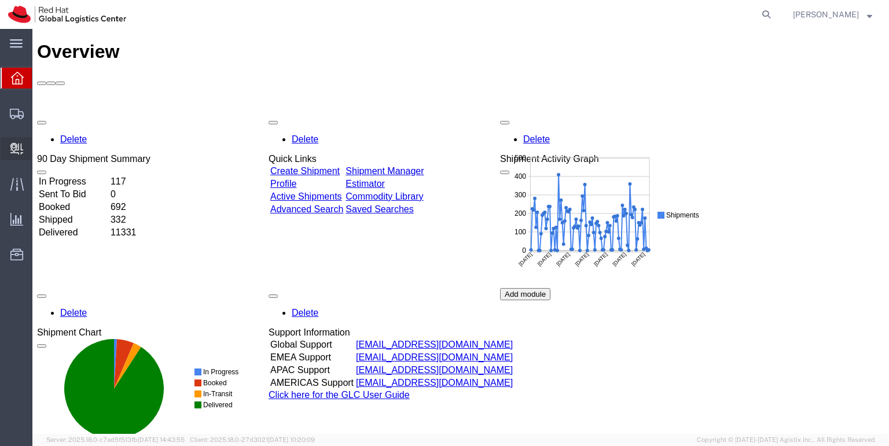
click at [0, 0] on span "Create Delivery" at bounding box center [0, 0] width 0 height 0
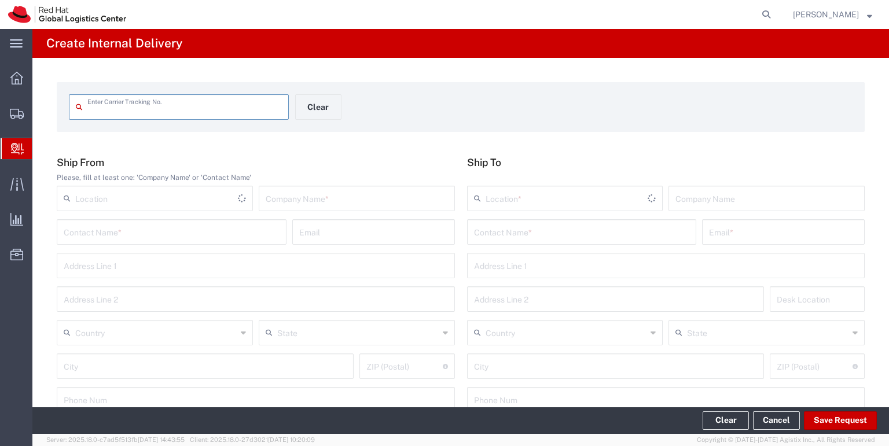
click at [86, 102] on icon at bounding box center [82, 107] width 12 height 19
type input "53592820783"
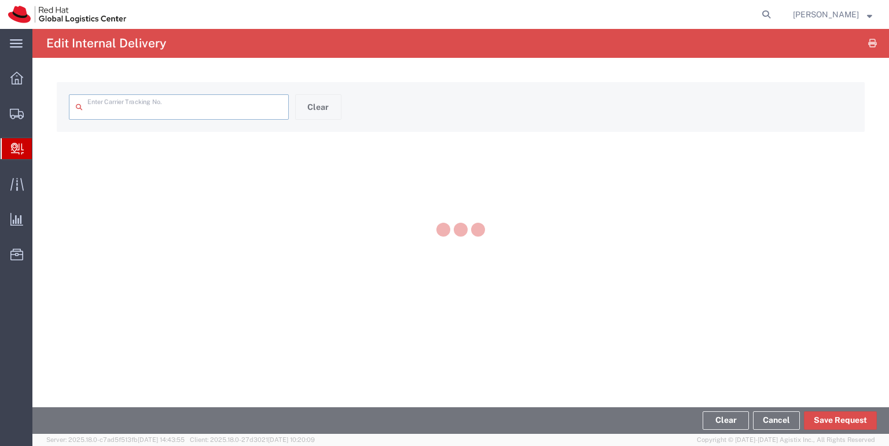
type input "53592820783"
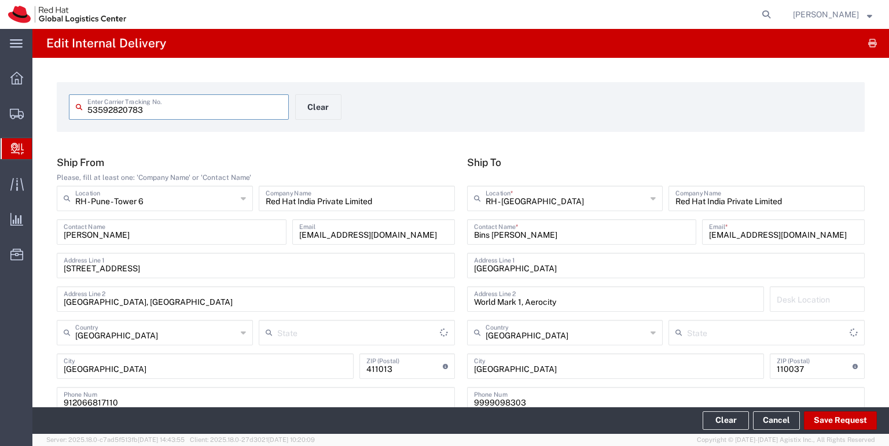
type input "Your Packaging"
type input "Mahārāshtra"
type input "[GEOGRAPHIC_DATA]"
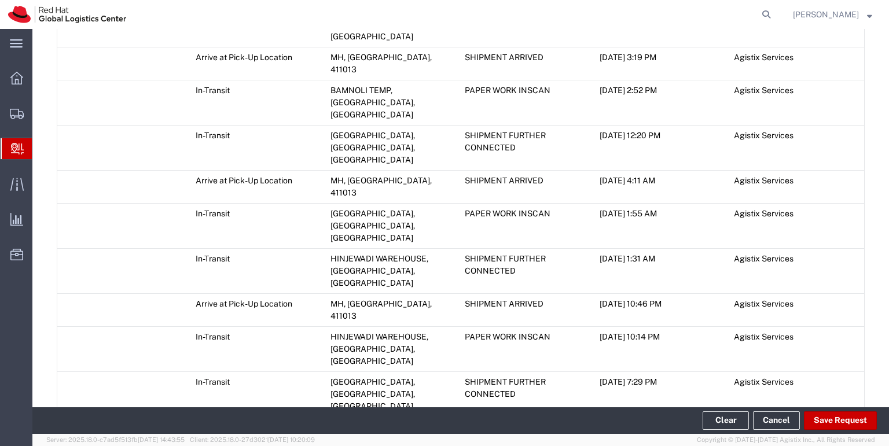
scroll to position [833, 0]
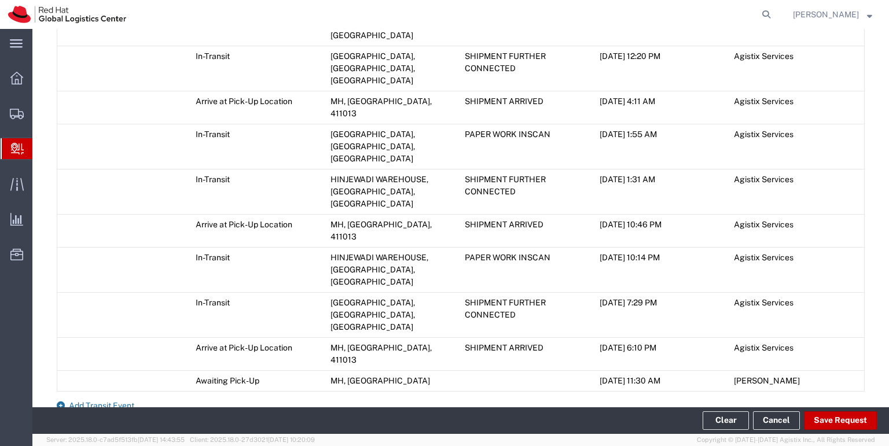
click at [122, 401] on span "Add Transit Event" at bounding box center [101, 405] width 65 height 9
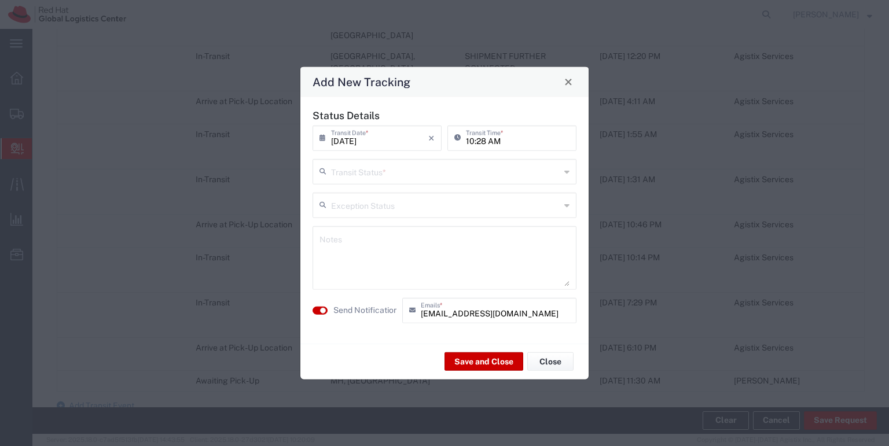
click at [567, 172] on icon at bounding box center [567, 171] width 5 height 19
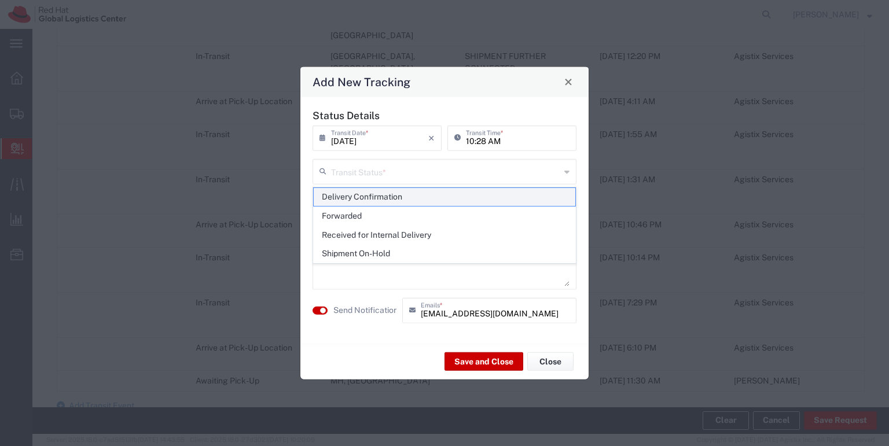
click at [495, 197] on span "Delivery Confirmation" at bounding box center [445, 197] width 262 height 18
type input "Delivery Confirmation"
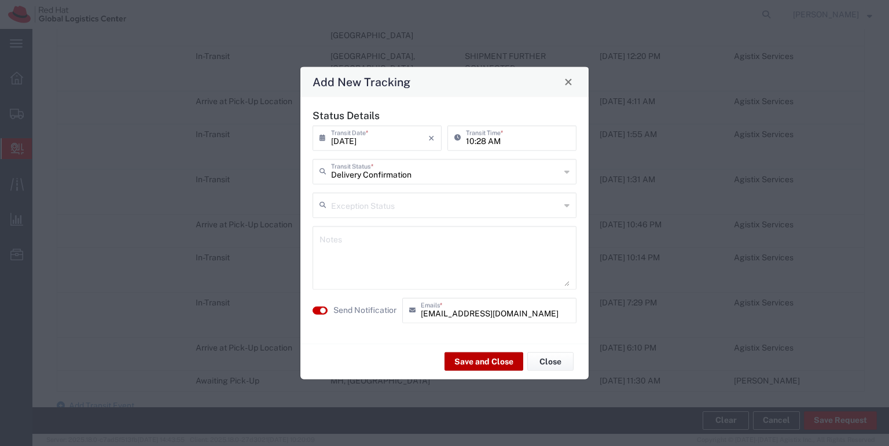
click at [493, 361] on button "Save and Close" at bounding box center [484, 362] width 79 height 19
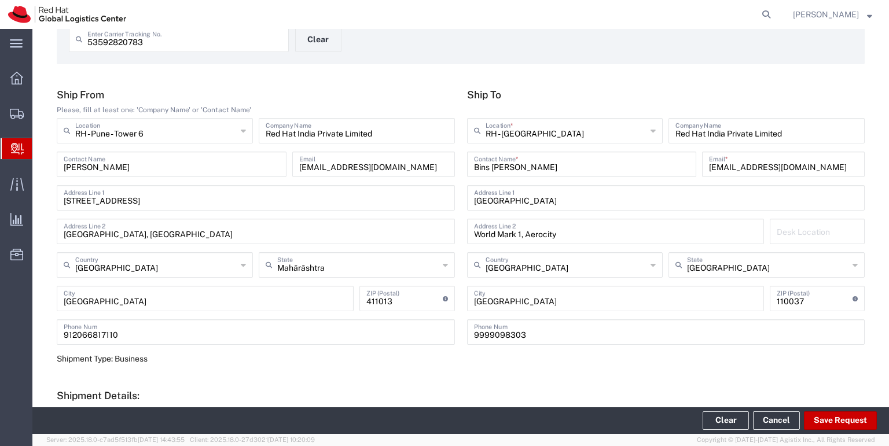
scroll to position [0, 0]
